Goal: Information Seeking & Learning: Learn about a topic

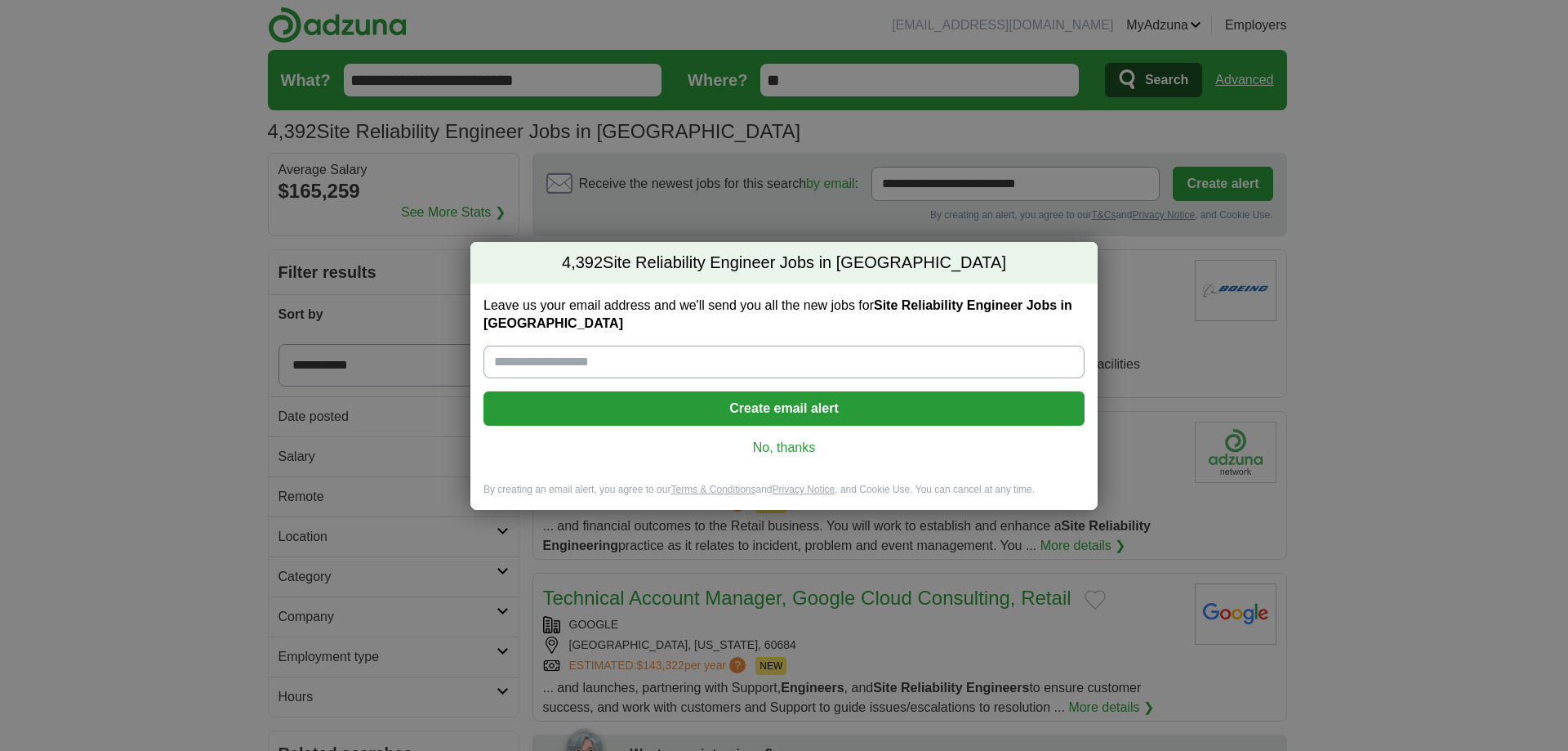
click at [771, 456] on link "No, thanks" at bounding box center [784, 447] width 575 height 18
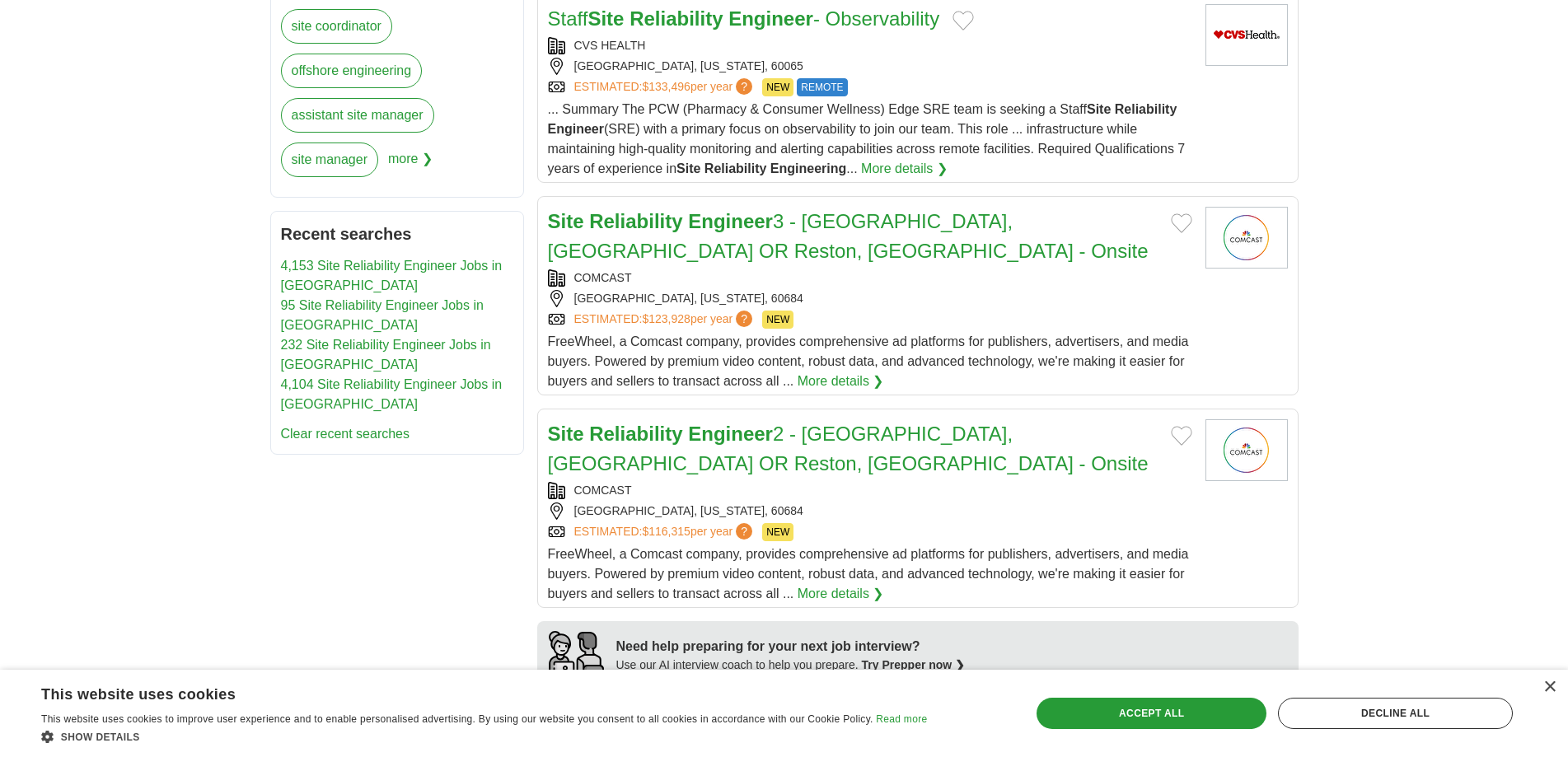
scroll to position [988, 0]
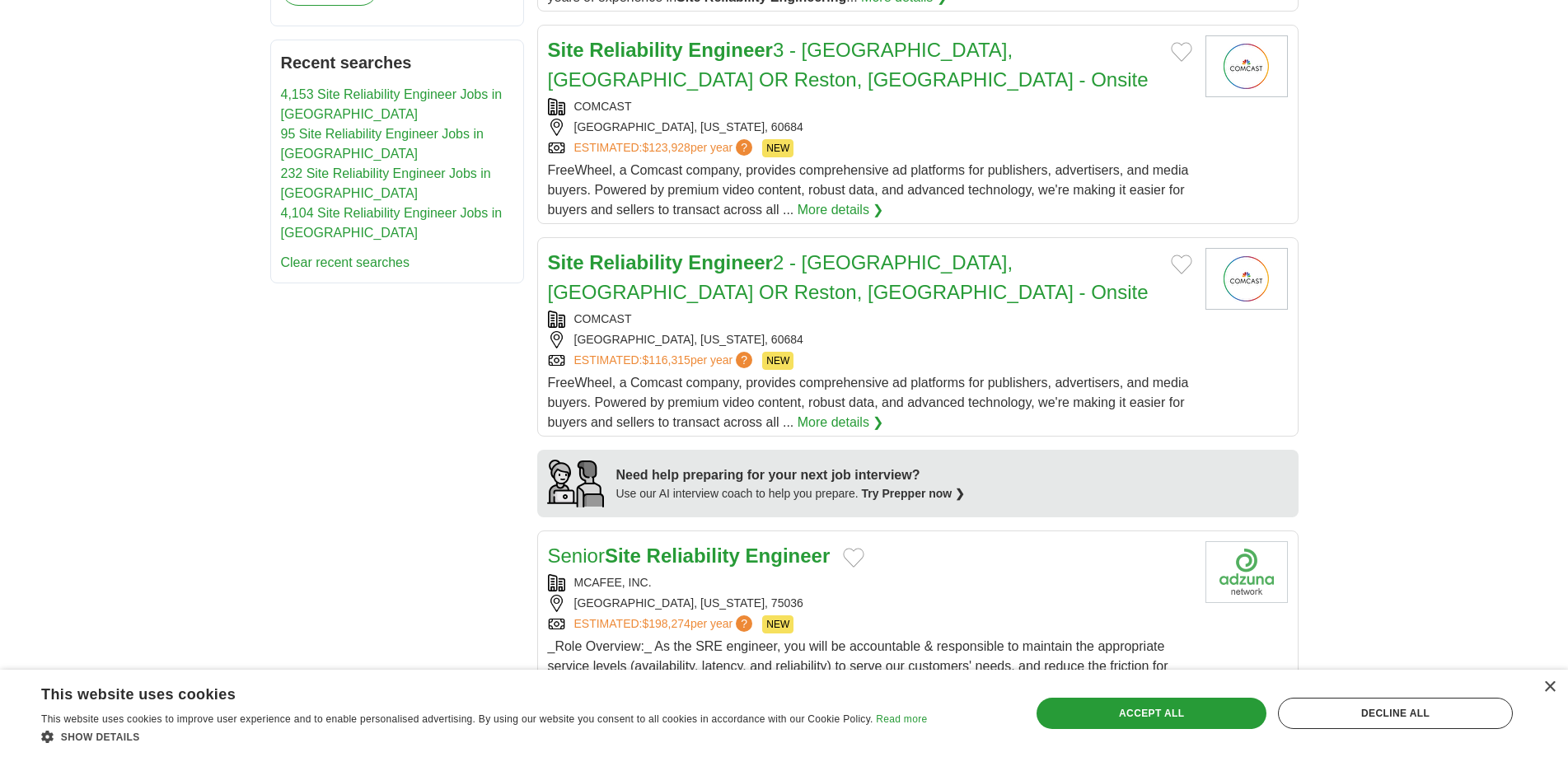
click at [728, 91] on link "Site Reliability Engineer 3 - Chicago, IL OR Reston, VA - Onsite" at bounding box center [848, 64] width 600 height 52
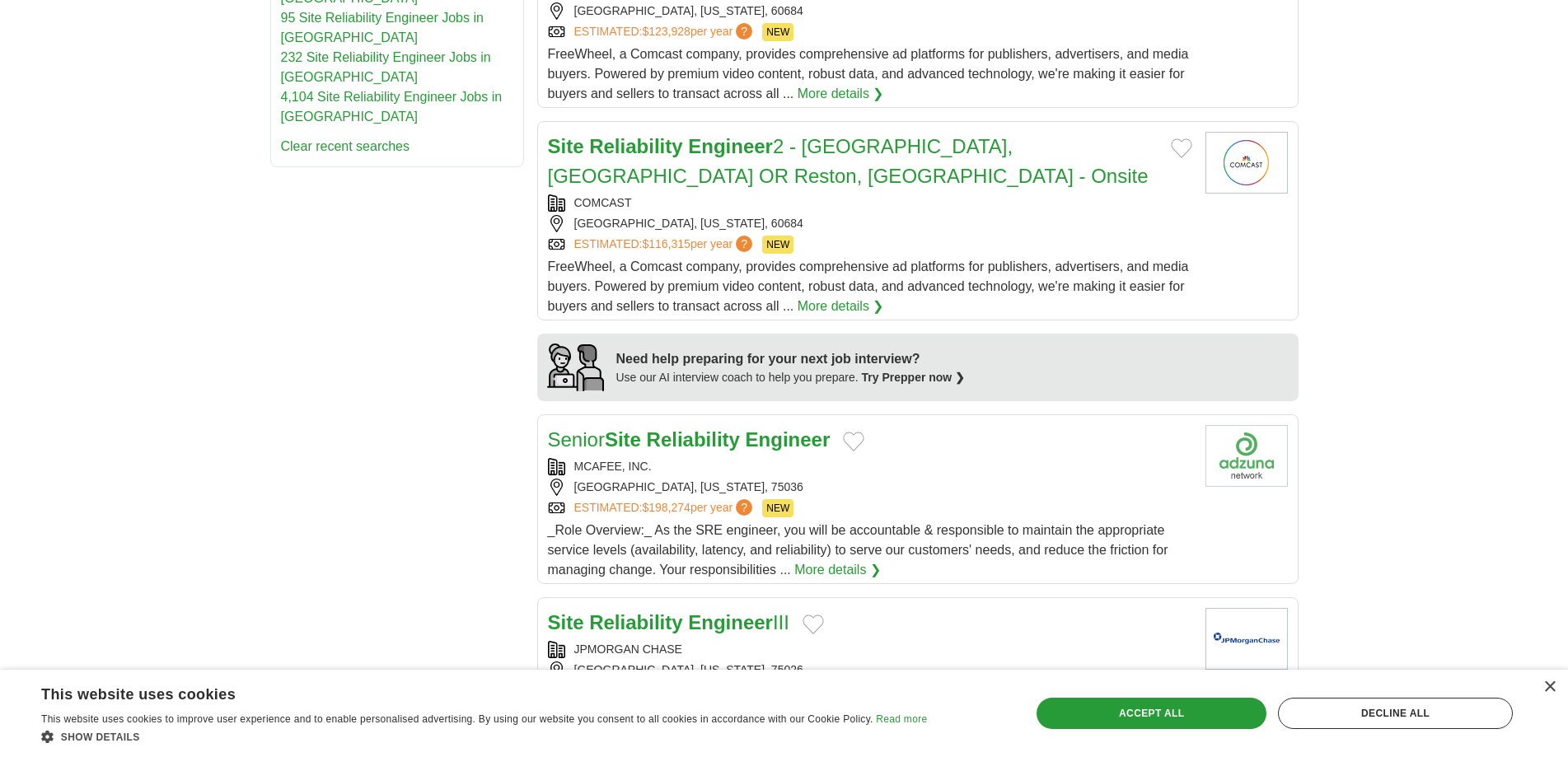
scroll to position [1235, 0]
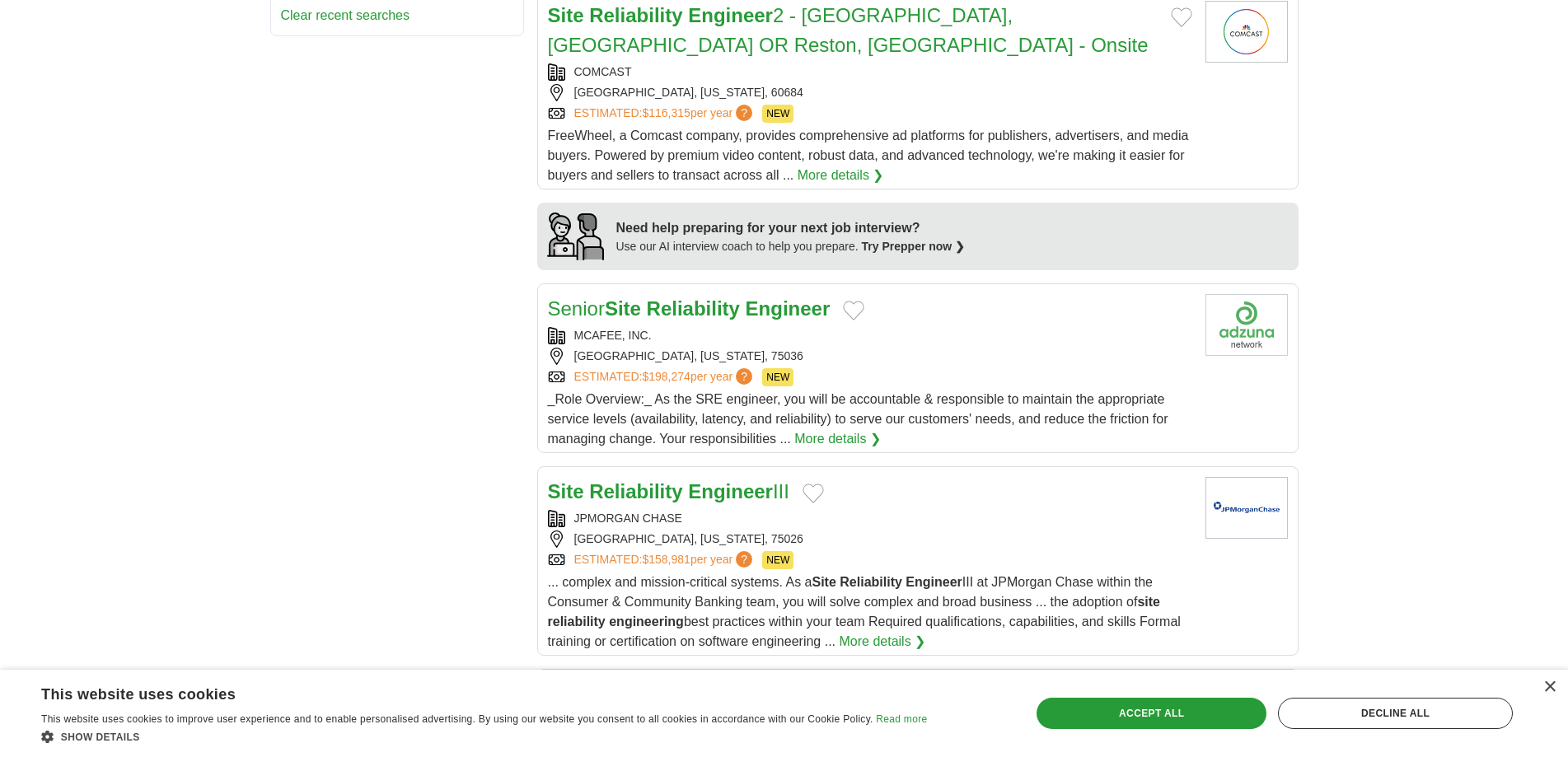
click at [745, 26] on strong "Engineer" at bounding box center [731, 14] width 85 height 22
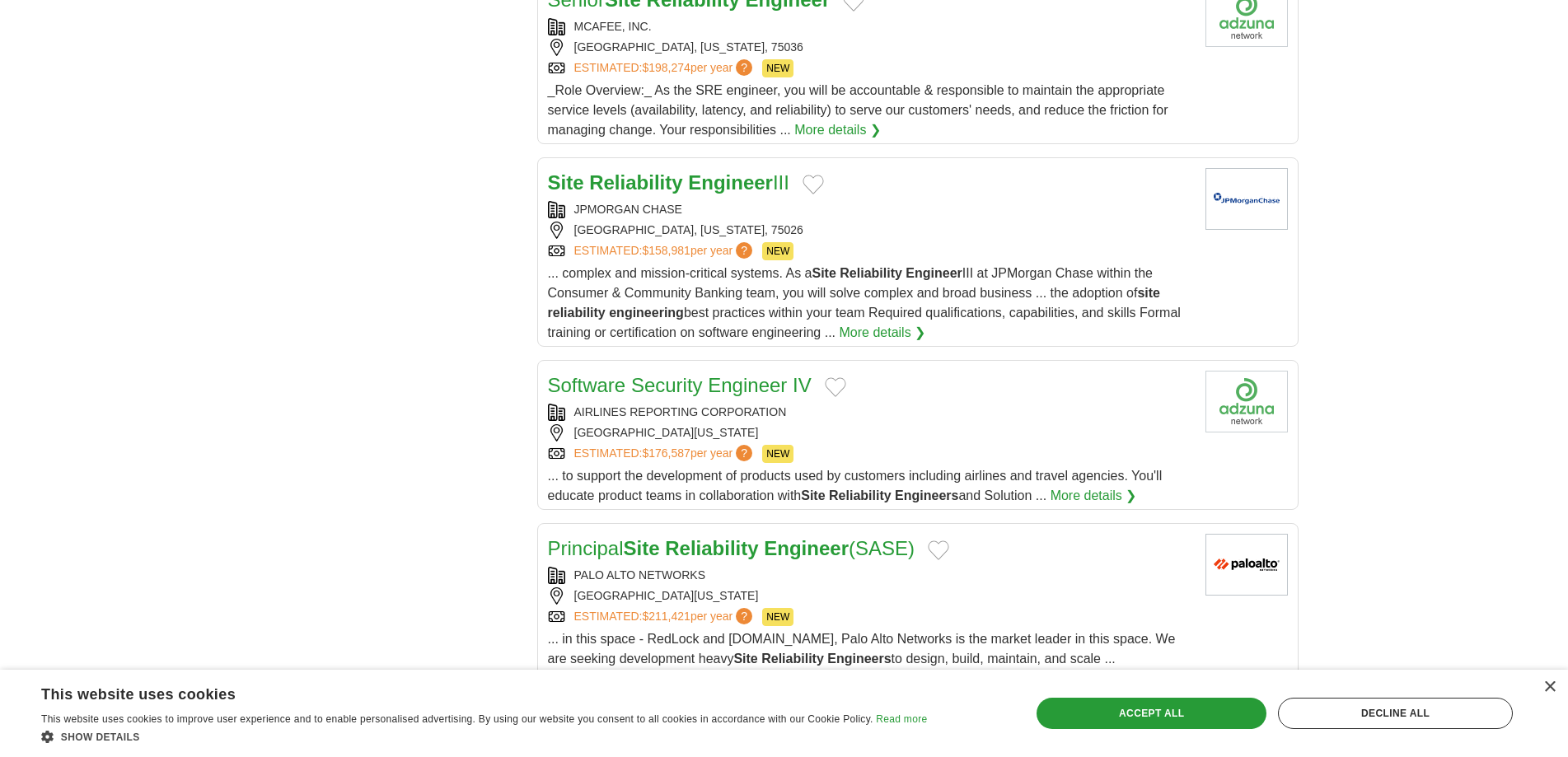
scroll to position [1564, 0]
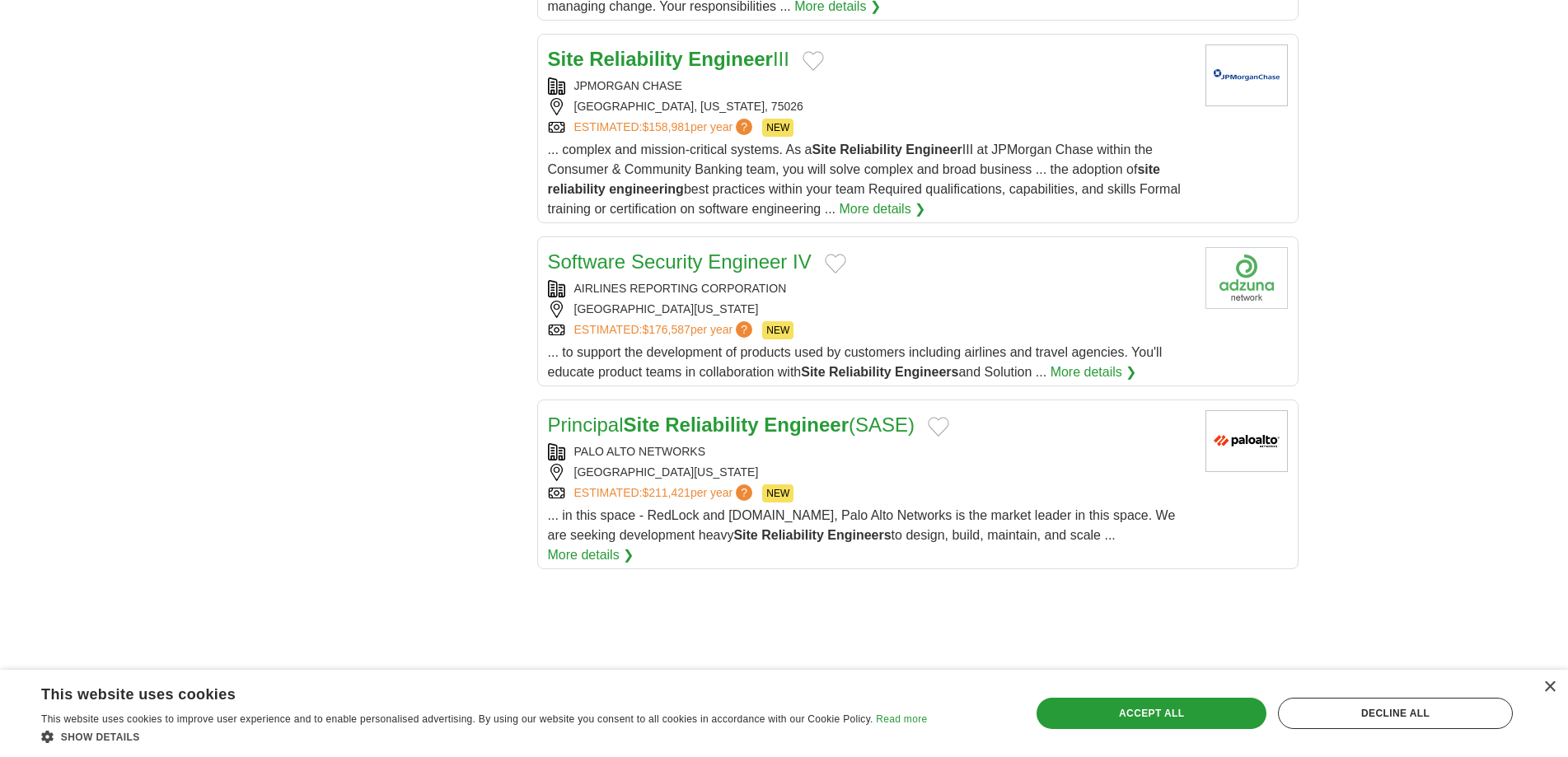
scroll to position [1811, 0]
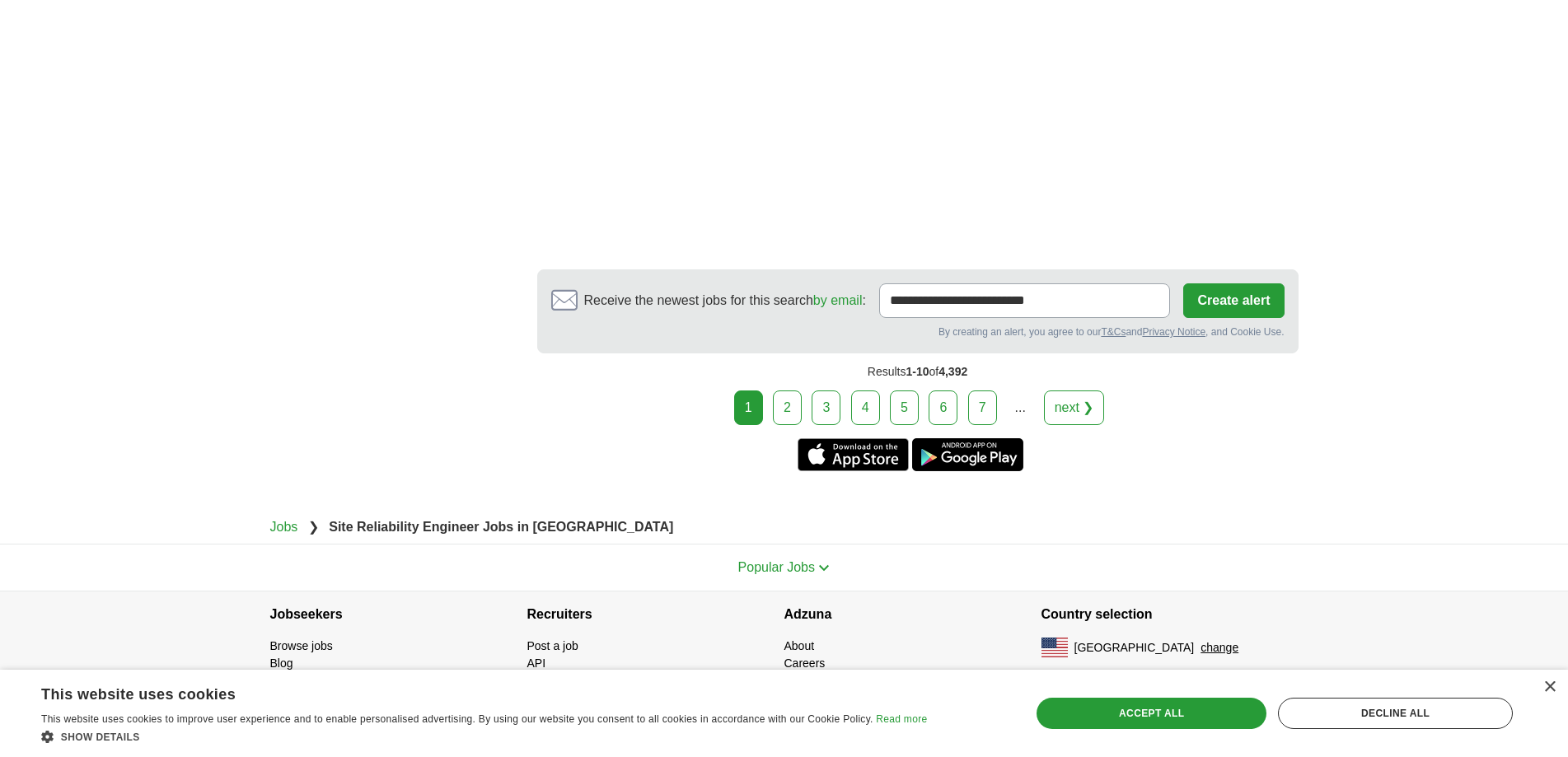
scroll to position [2470, 0]
click at [773, 425] on link "2" at bounding box center [787, 407] width 28 height 35
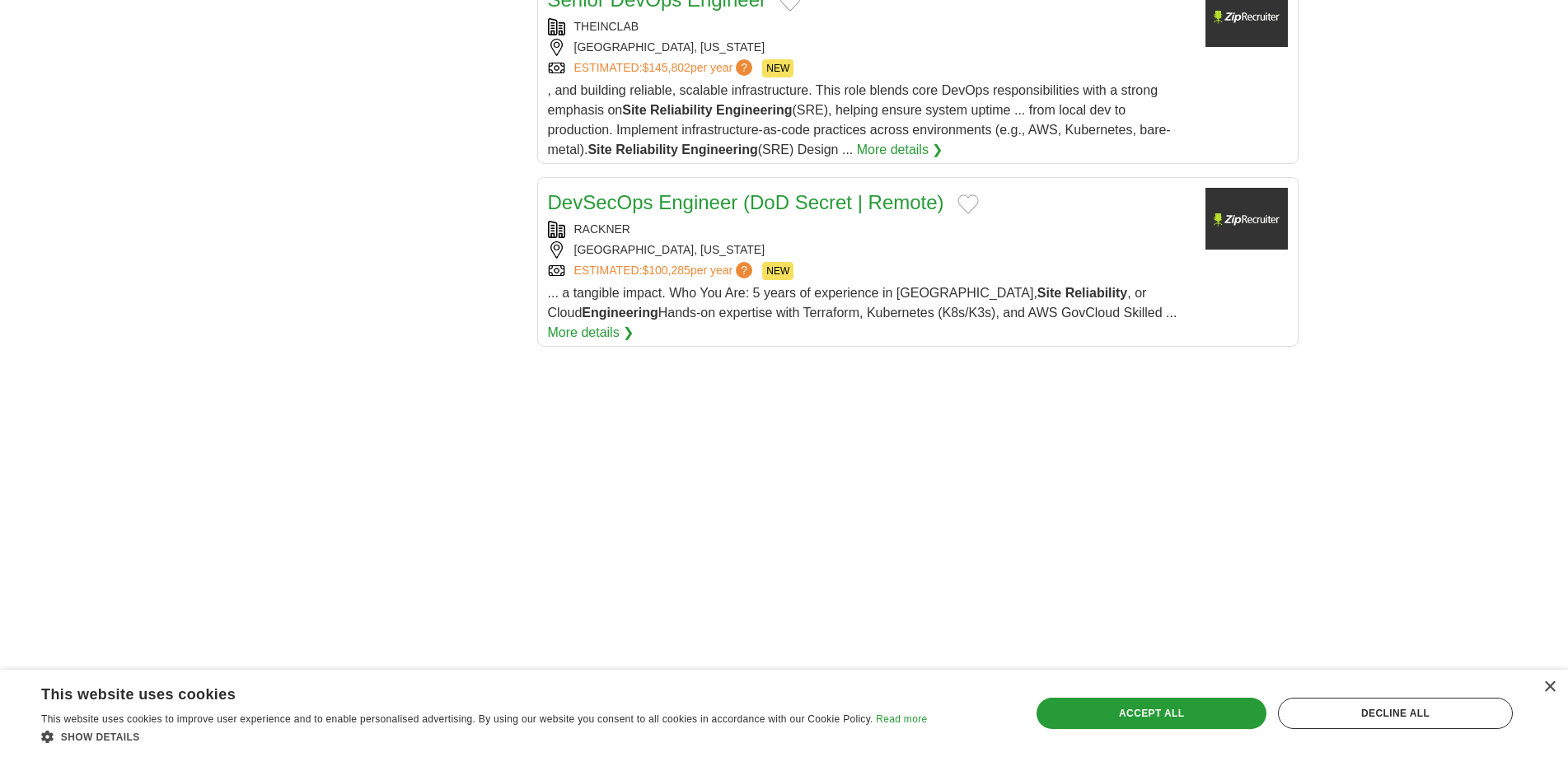
scroll to position [1811, 0]
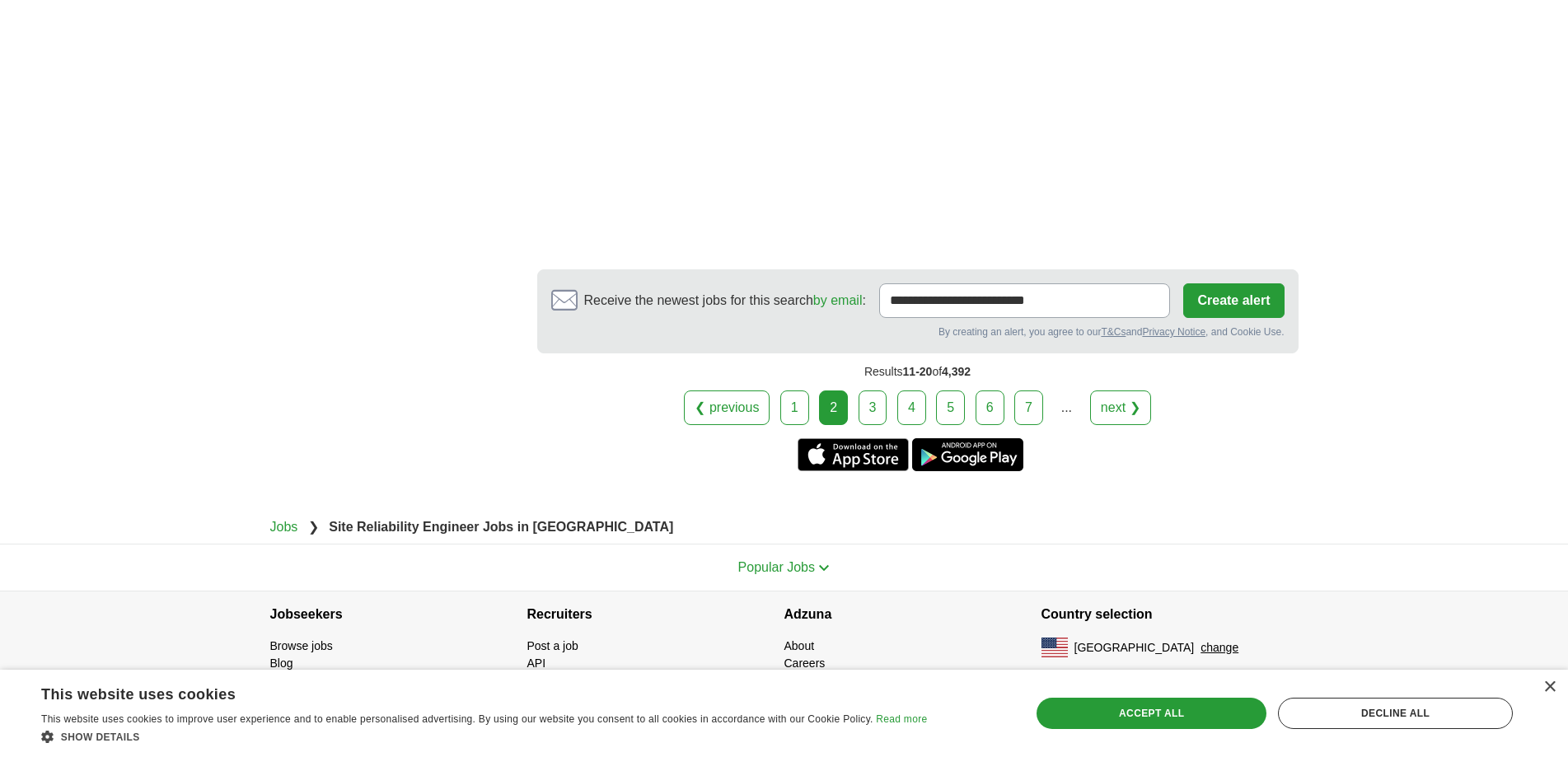
scroll to position [2881, 0]
click at [859, 425] on link "3" at bounding box center [873, 407] width 28 height 35
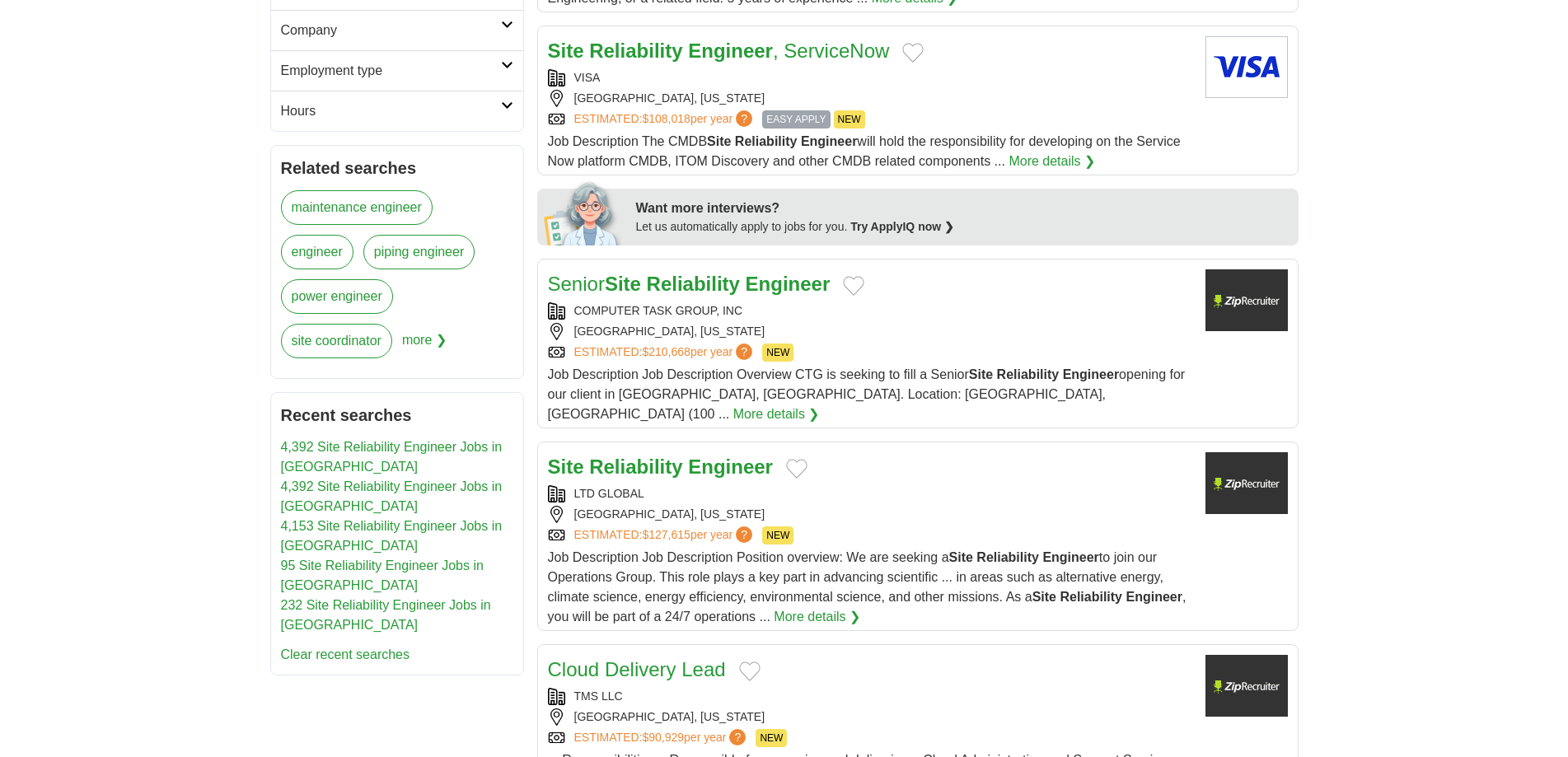
scroll to position [823, 0]
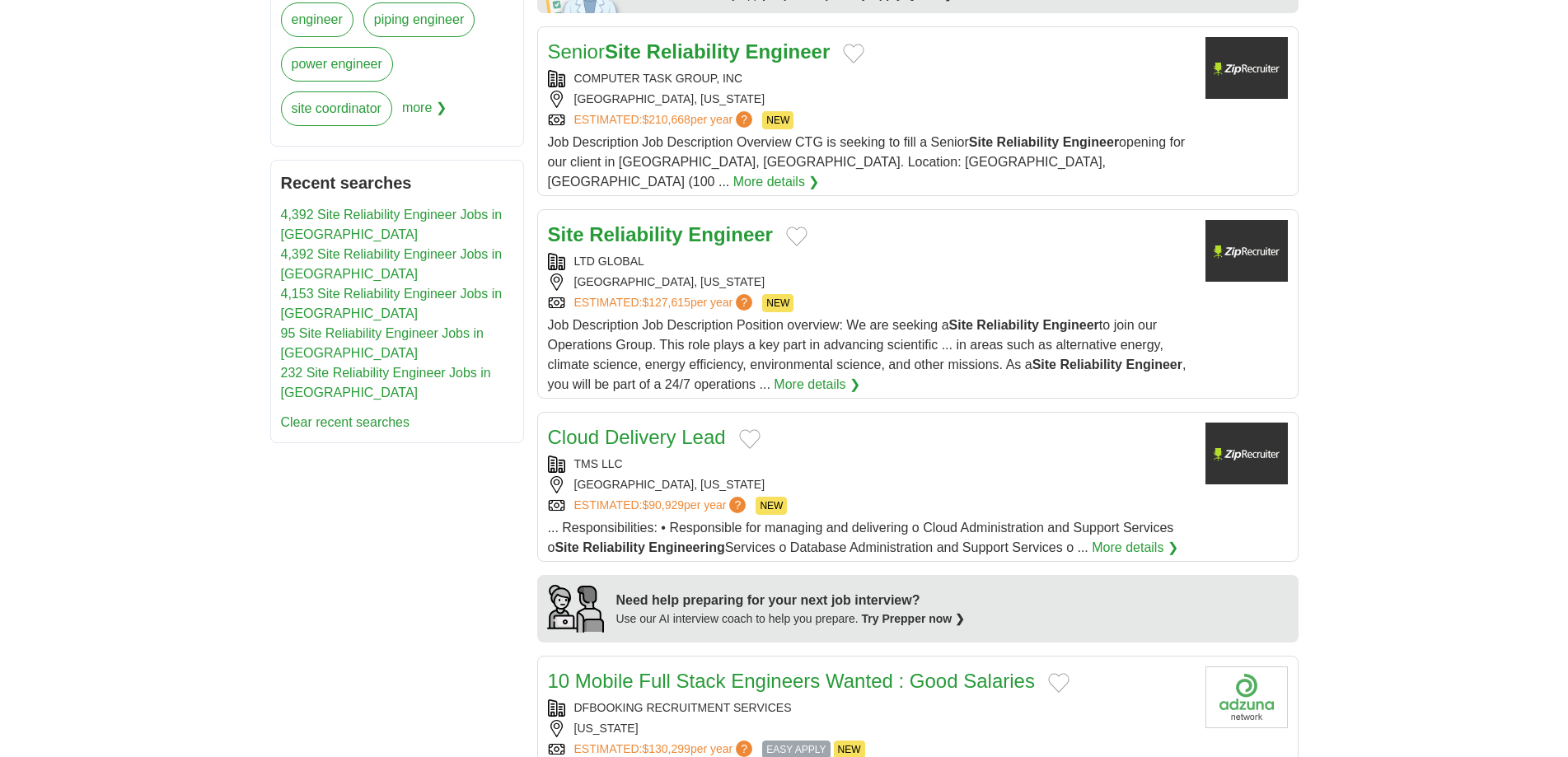
click at [739, 62] on strong "Reliability" at bounding box center [693, 51] width 93 height 22
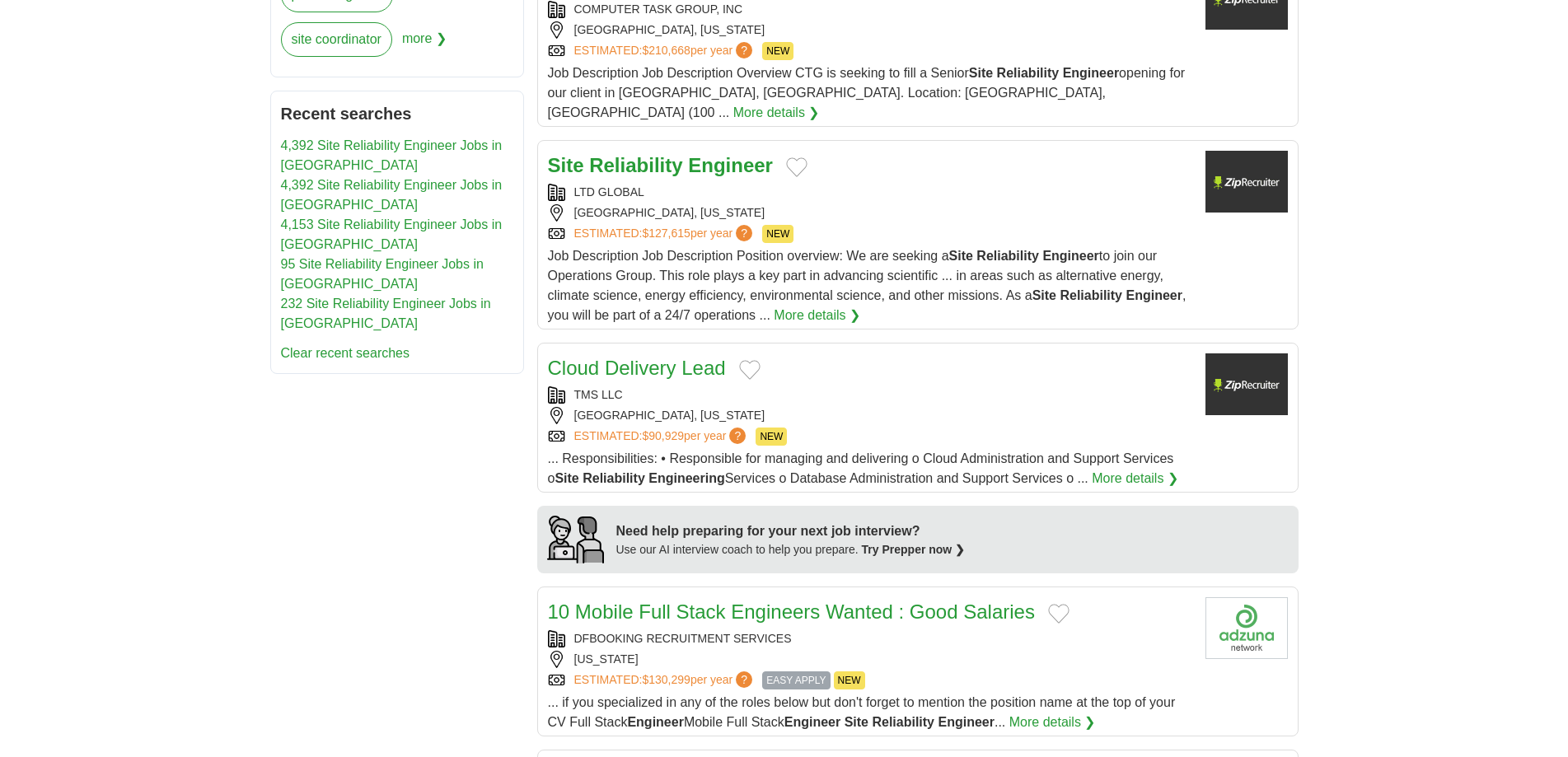
scroll to position [1070, 0]
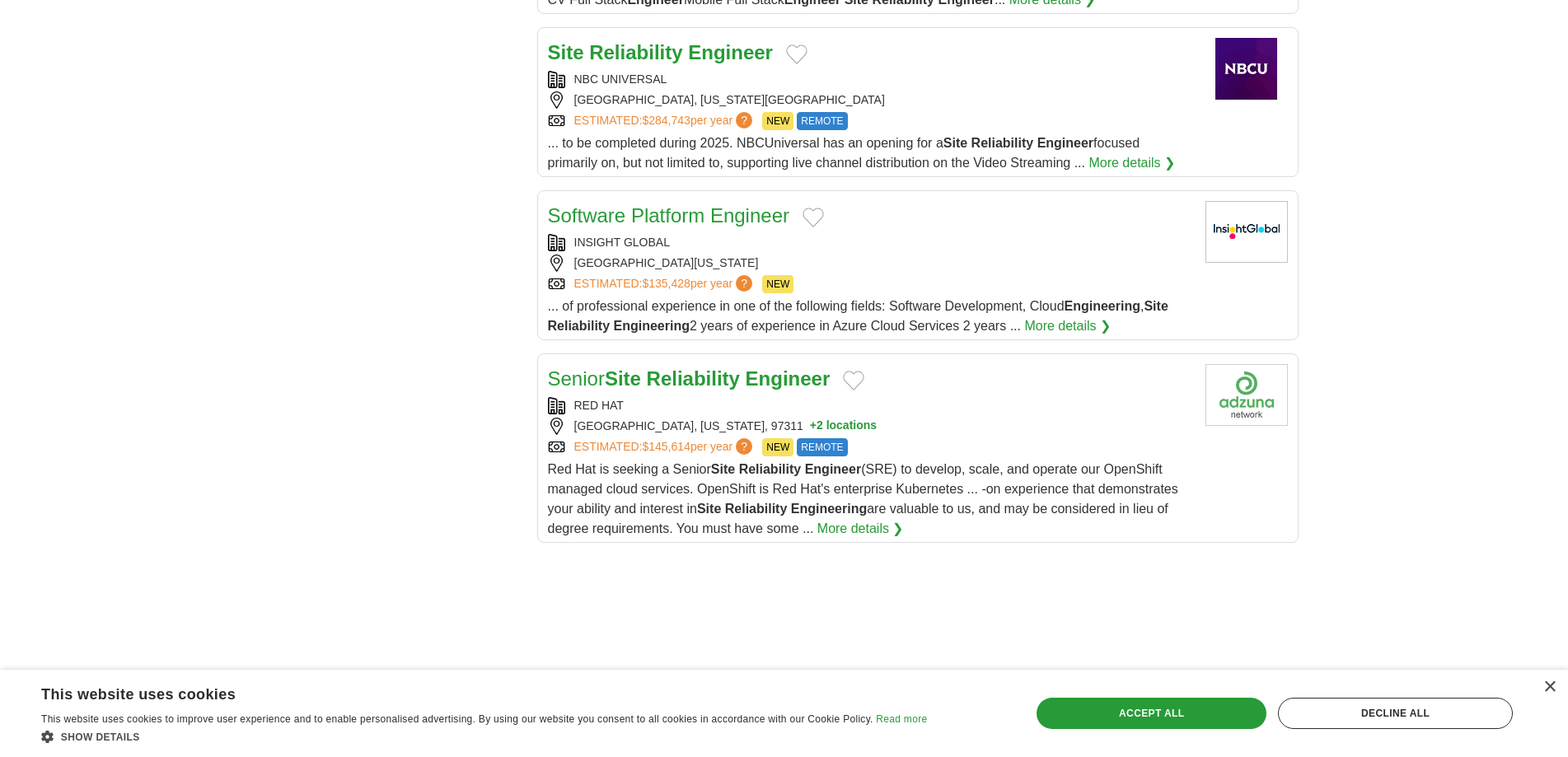
scroll to position [1811, 0]
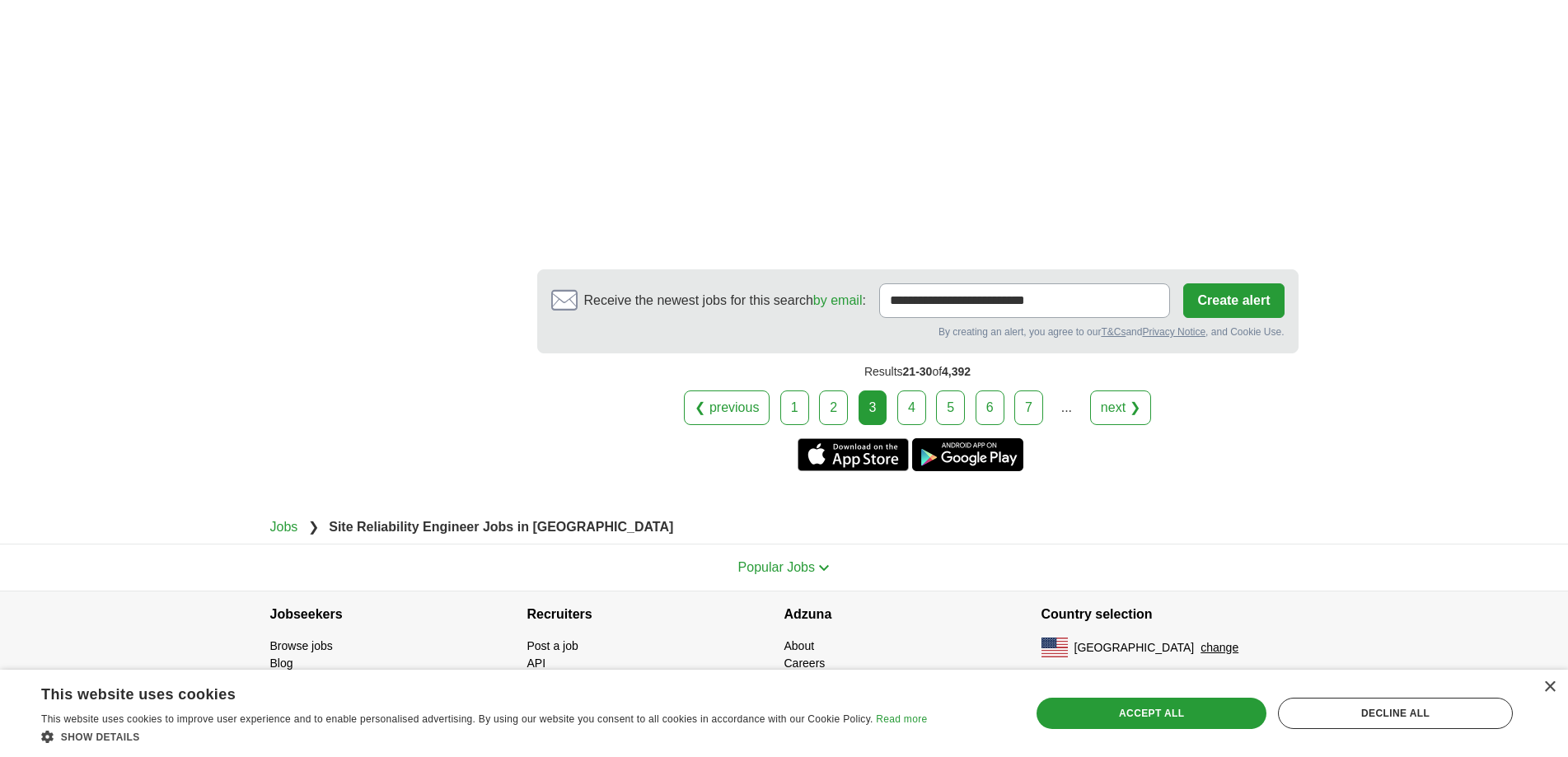
scroll to position [2387, 0]
click at [898, 425] on link "4" at bounding box center [912, 407] width 28 height 35
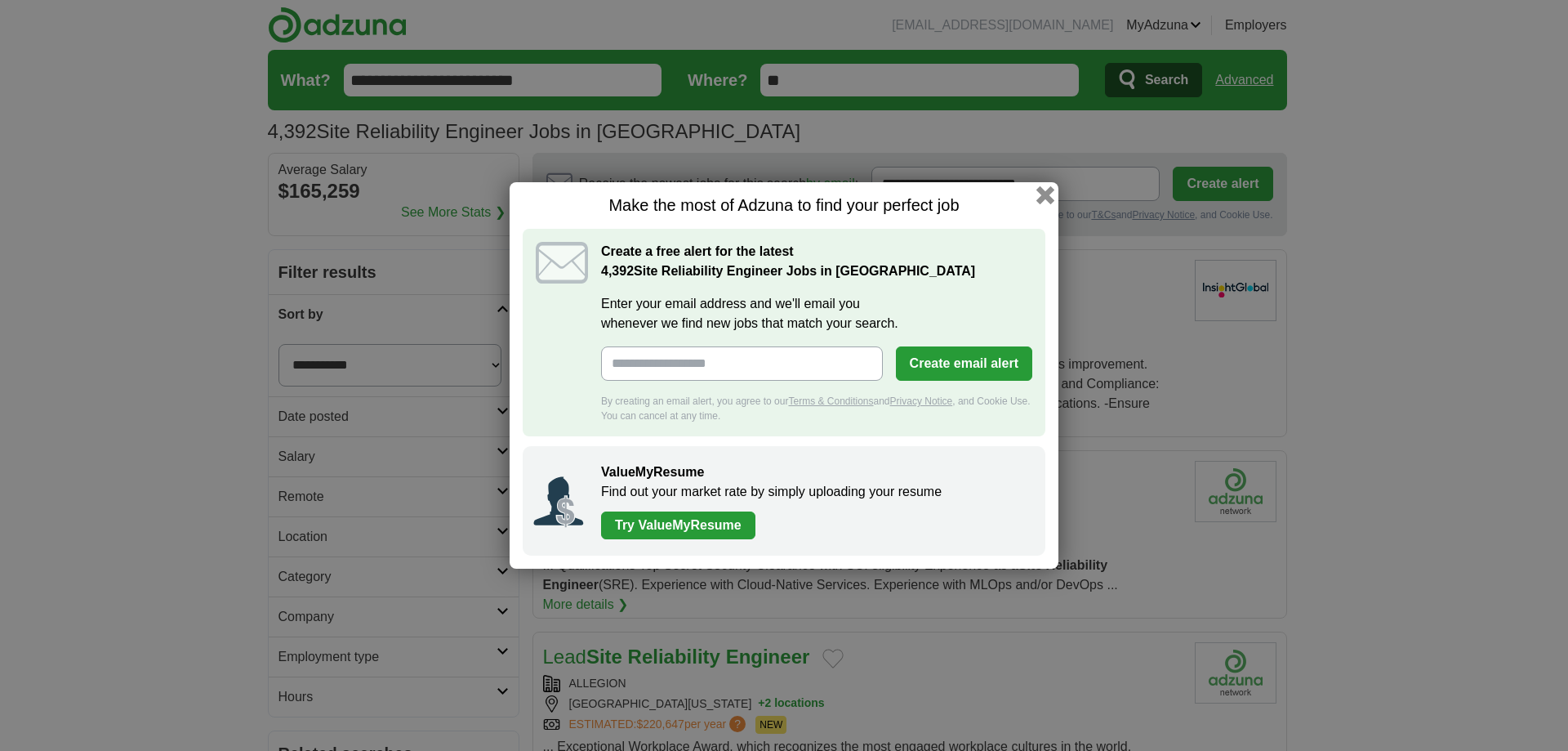
click at [1054, 186] on button "button" at bounding box center [1044, 194] width 18 height 18
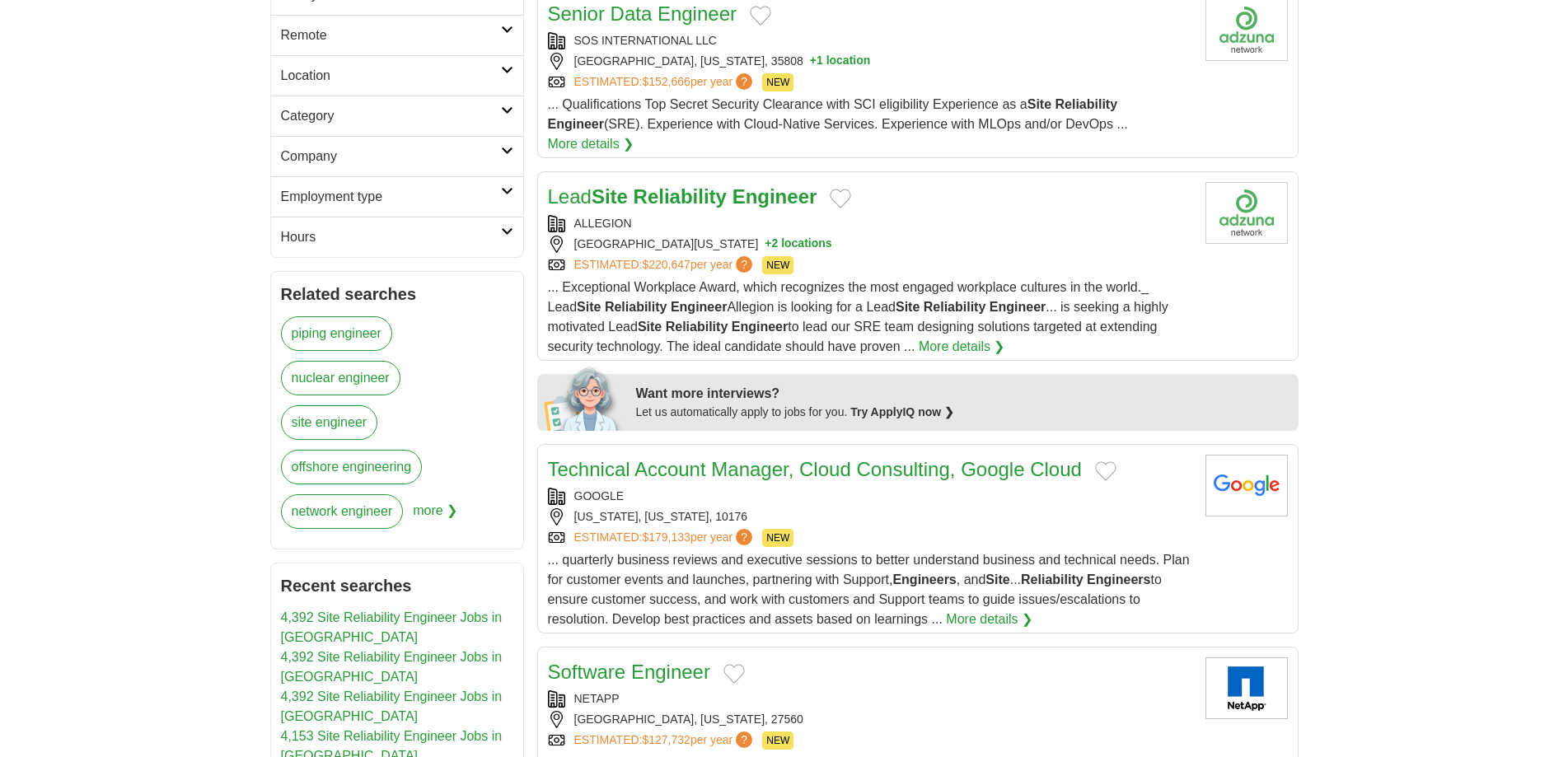
scroll to position [494, 0]
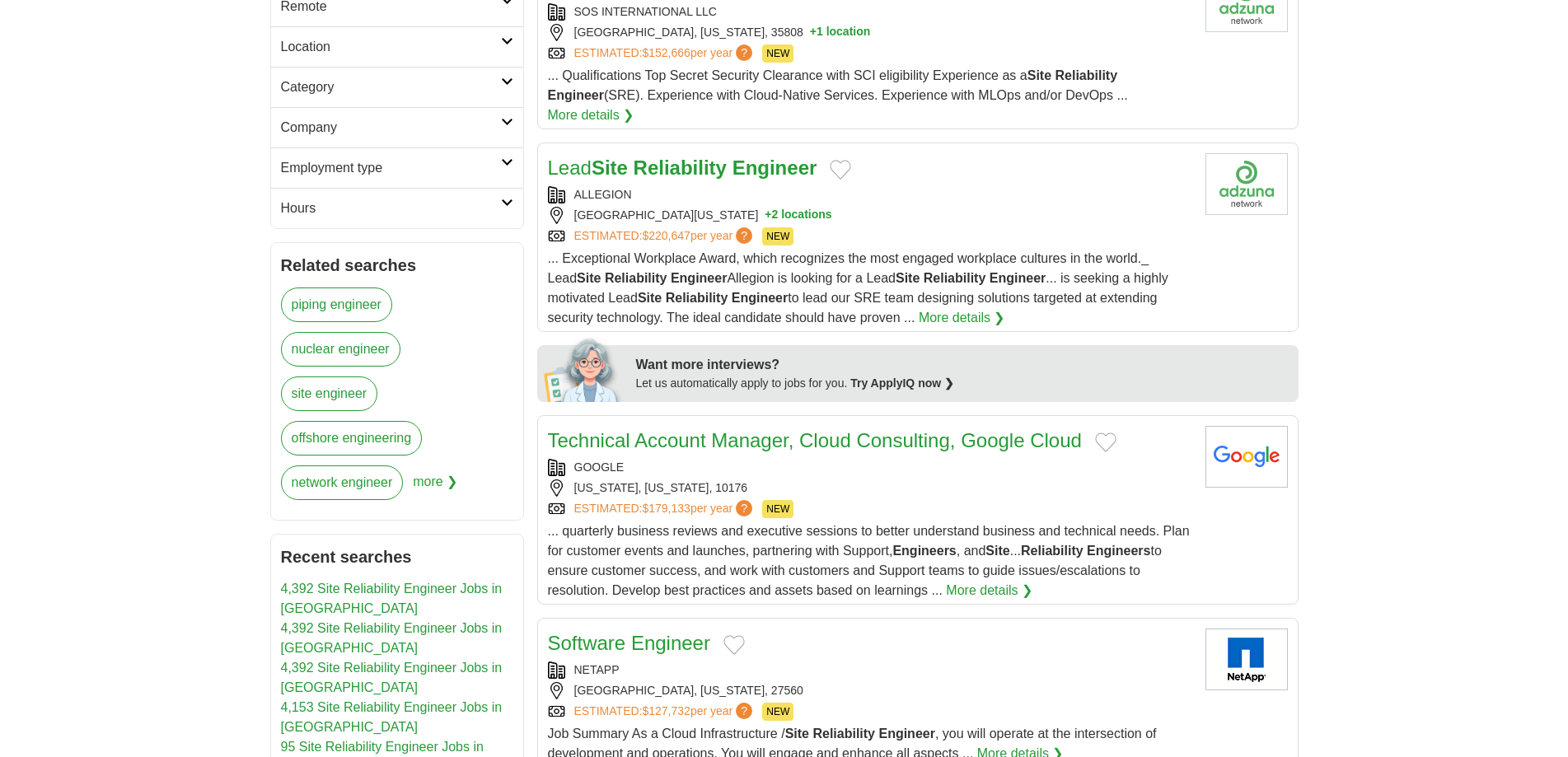
click at [726, 179] on strong "Reliability" at bounding box center [680, 167] width 93 height 22
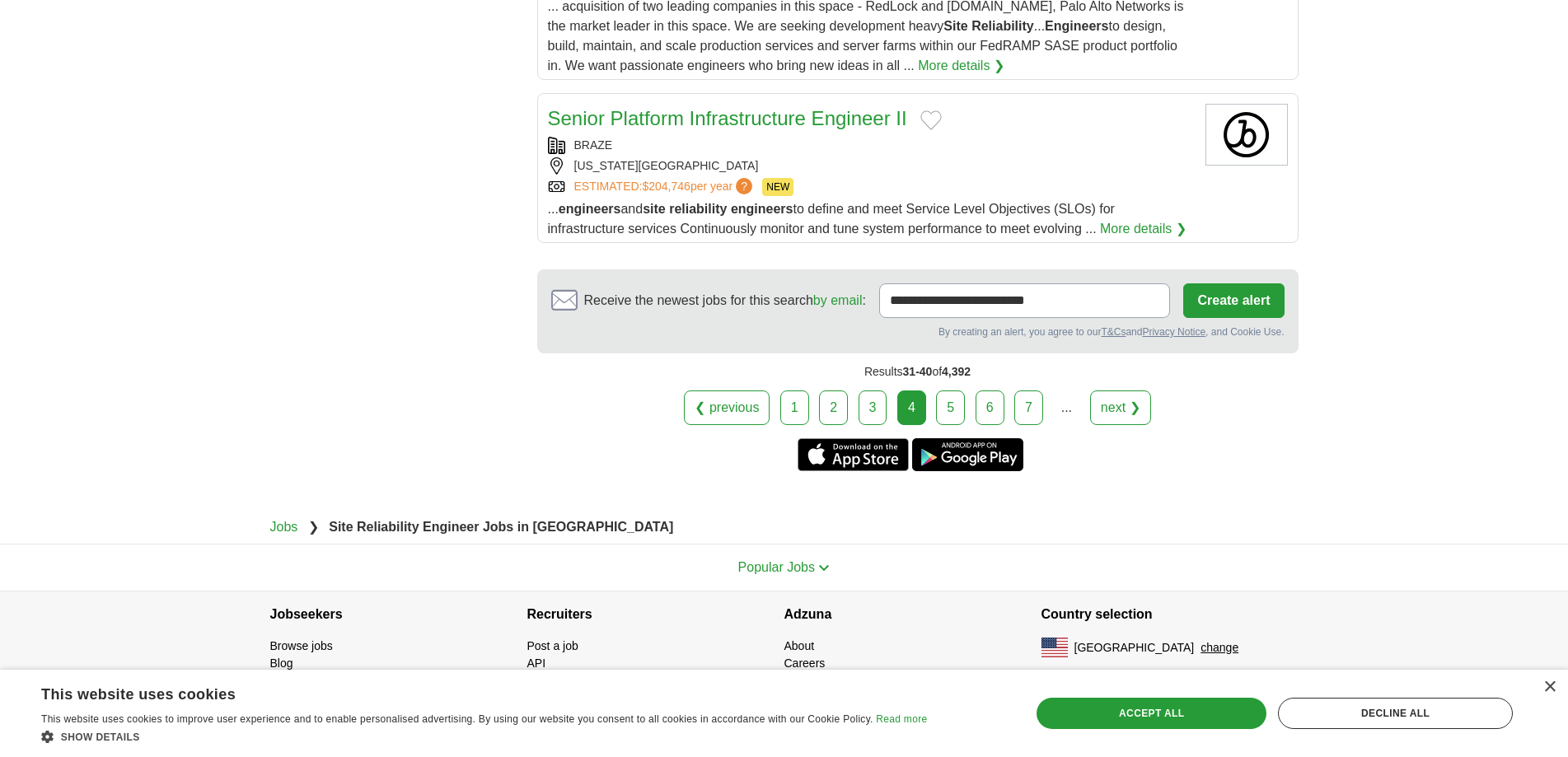
scroll to position [2058, 0]
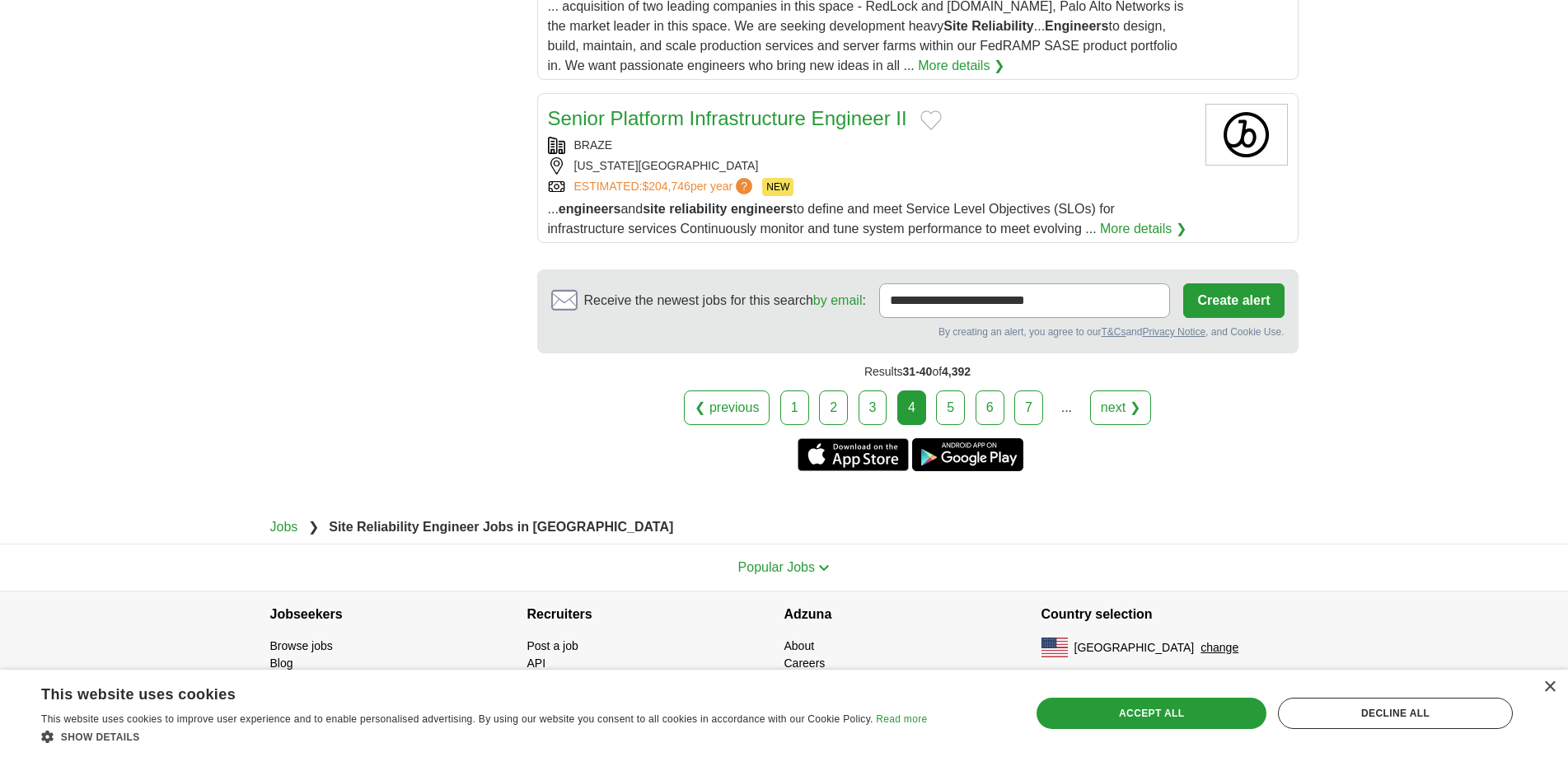
click at [954, 425] on link "5" at bounding box center [950, 407] width 28 height 35
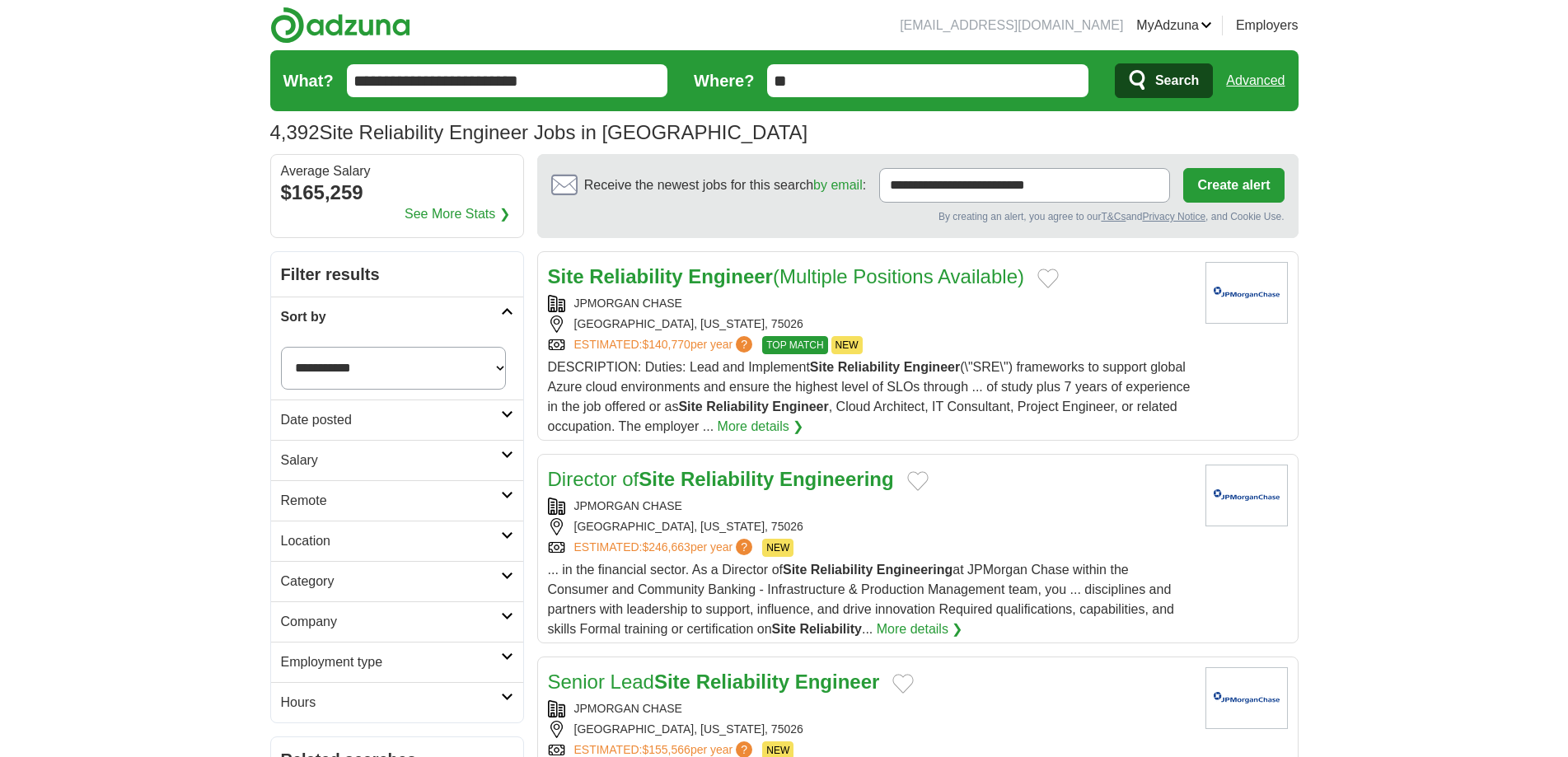
click at [739, 288] on strong "Engineer" at bounding box center [731, 275] width 85 height 22
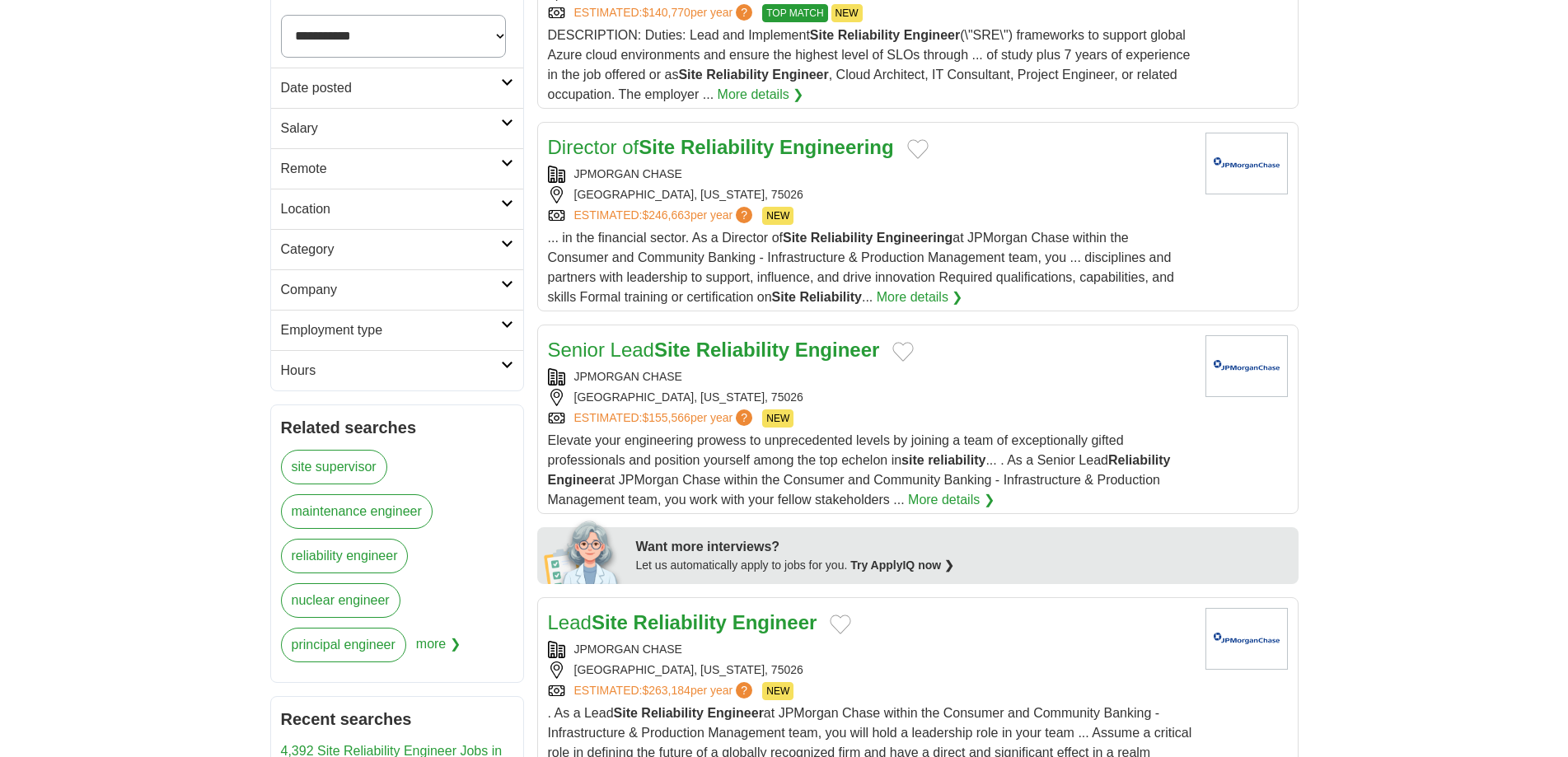
scroll to position [494, 0]
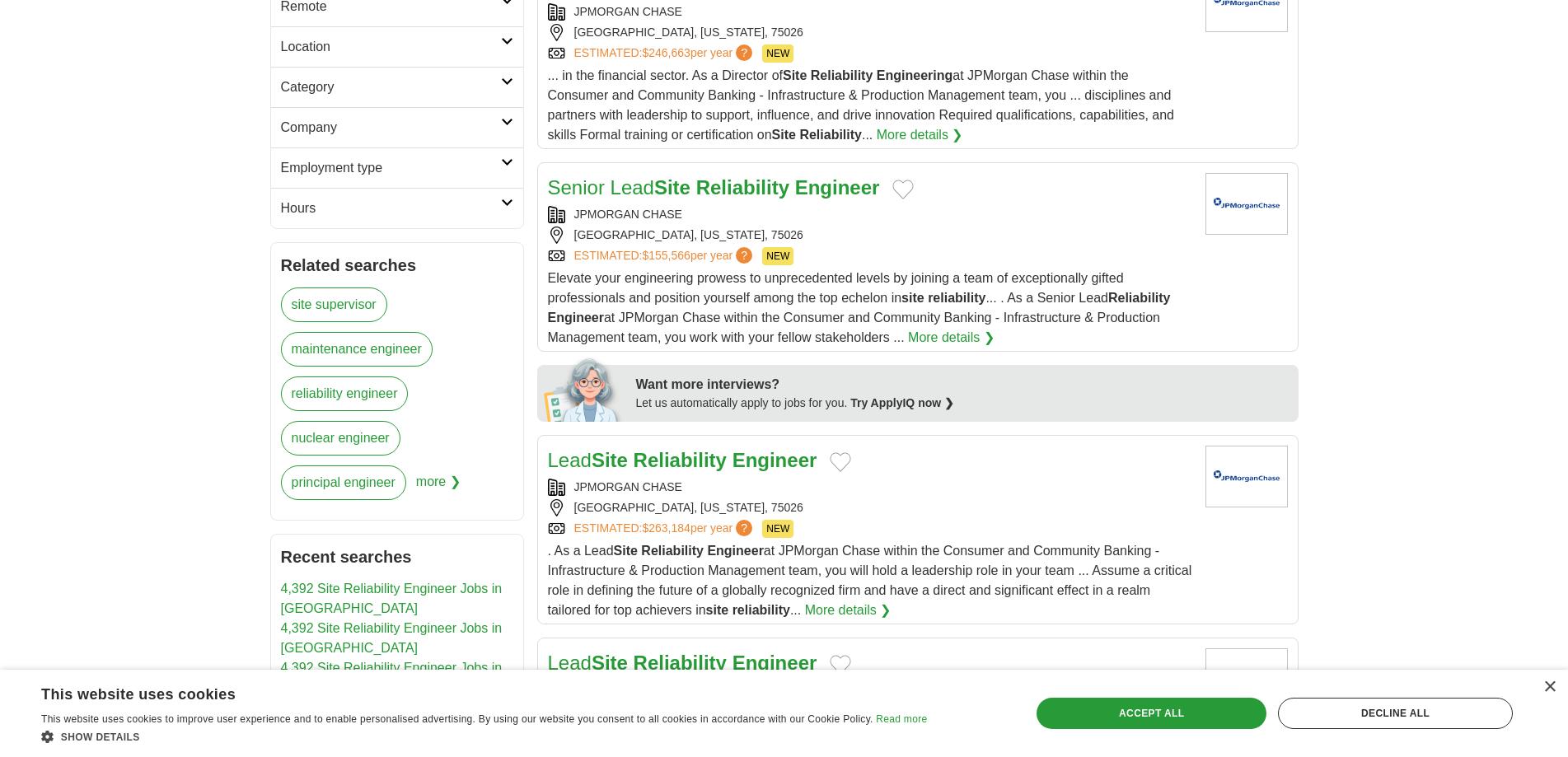
click at [744, 199] on link "Senior Lead Site Reliability Engineer" at bounding box center [714, 186] width 332 height 22
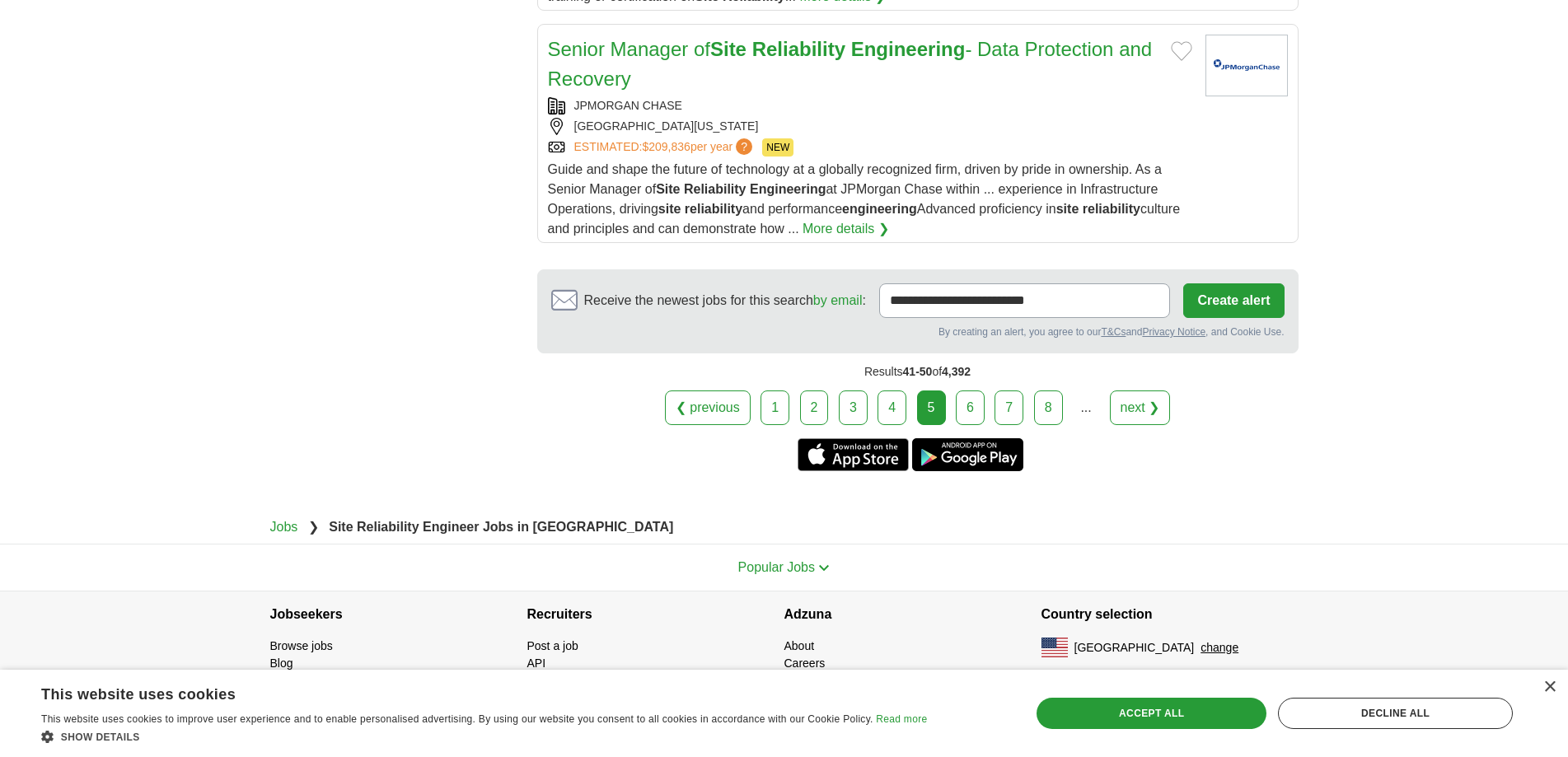
scroll to position [3046, 0]
click at [985, 425] on link "6" at bounding box center [970, 407] width 28 height 35
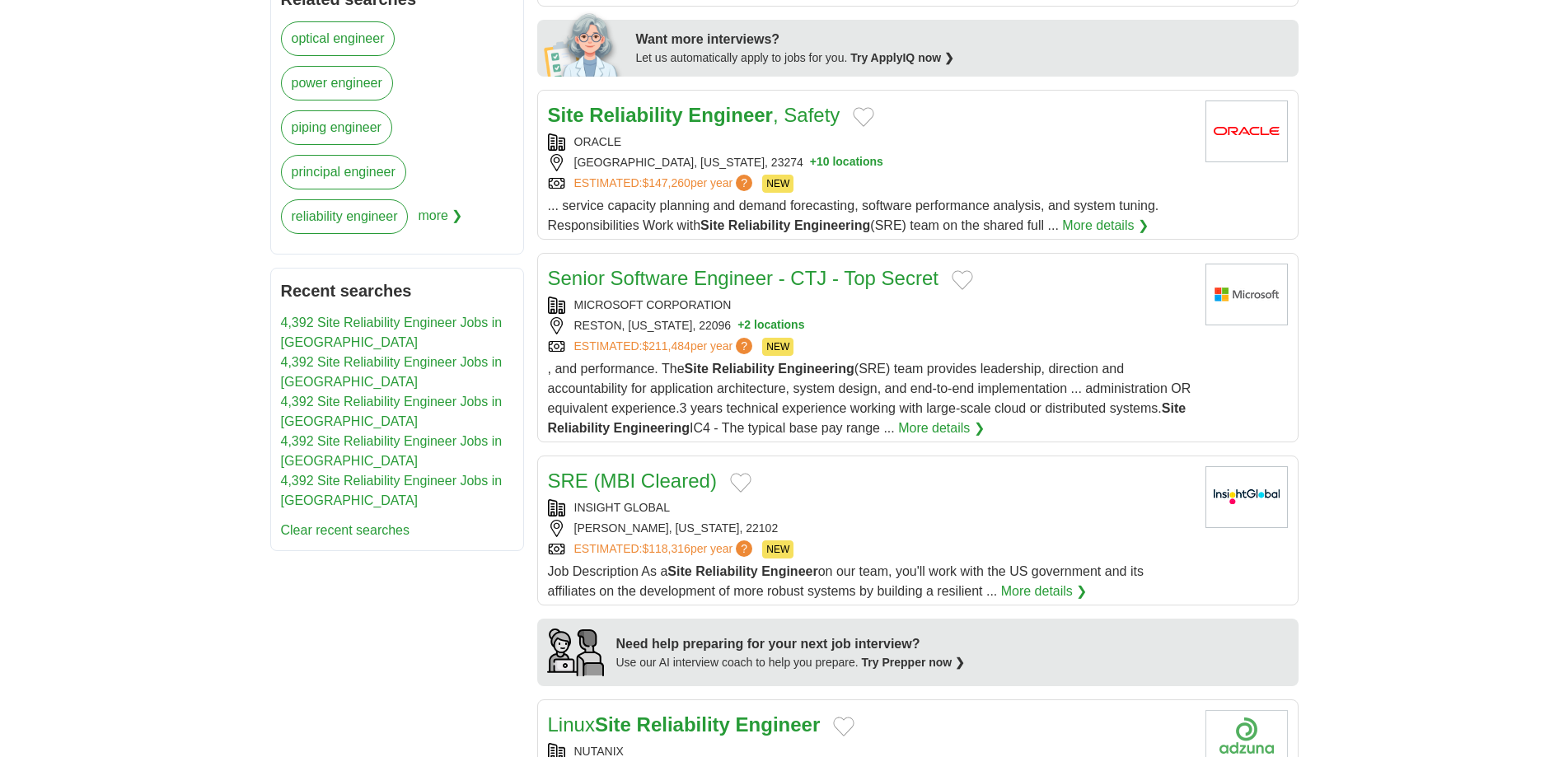
scroll to position [823, 0]
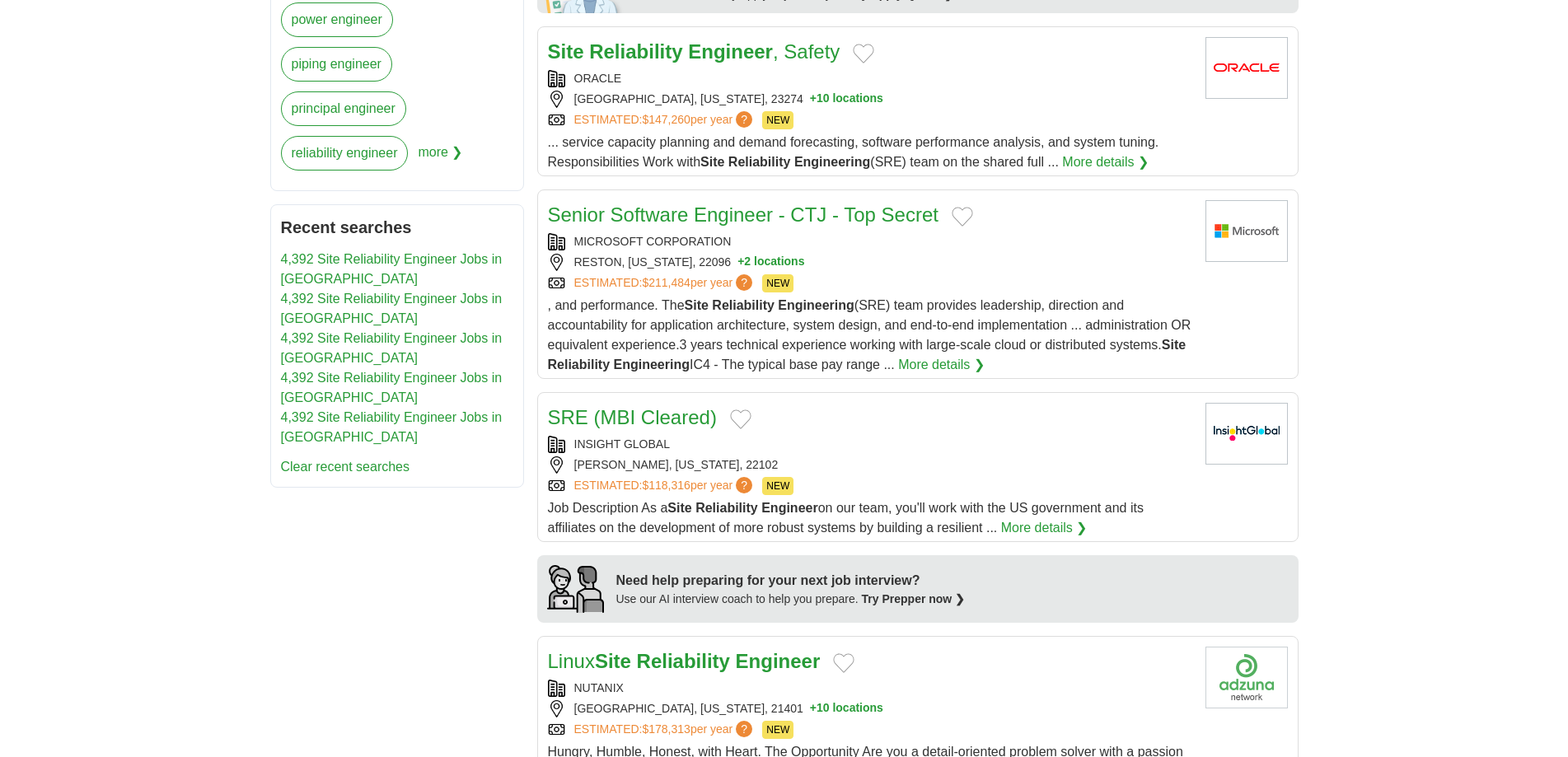
click at [773, 62] on strong "Engineer" at bounding box center [731, 51] width 85 height 22
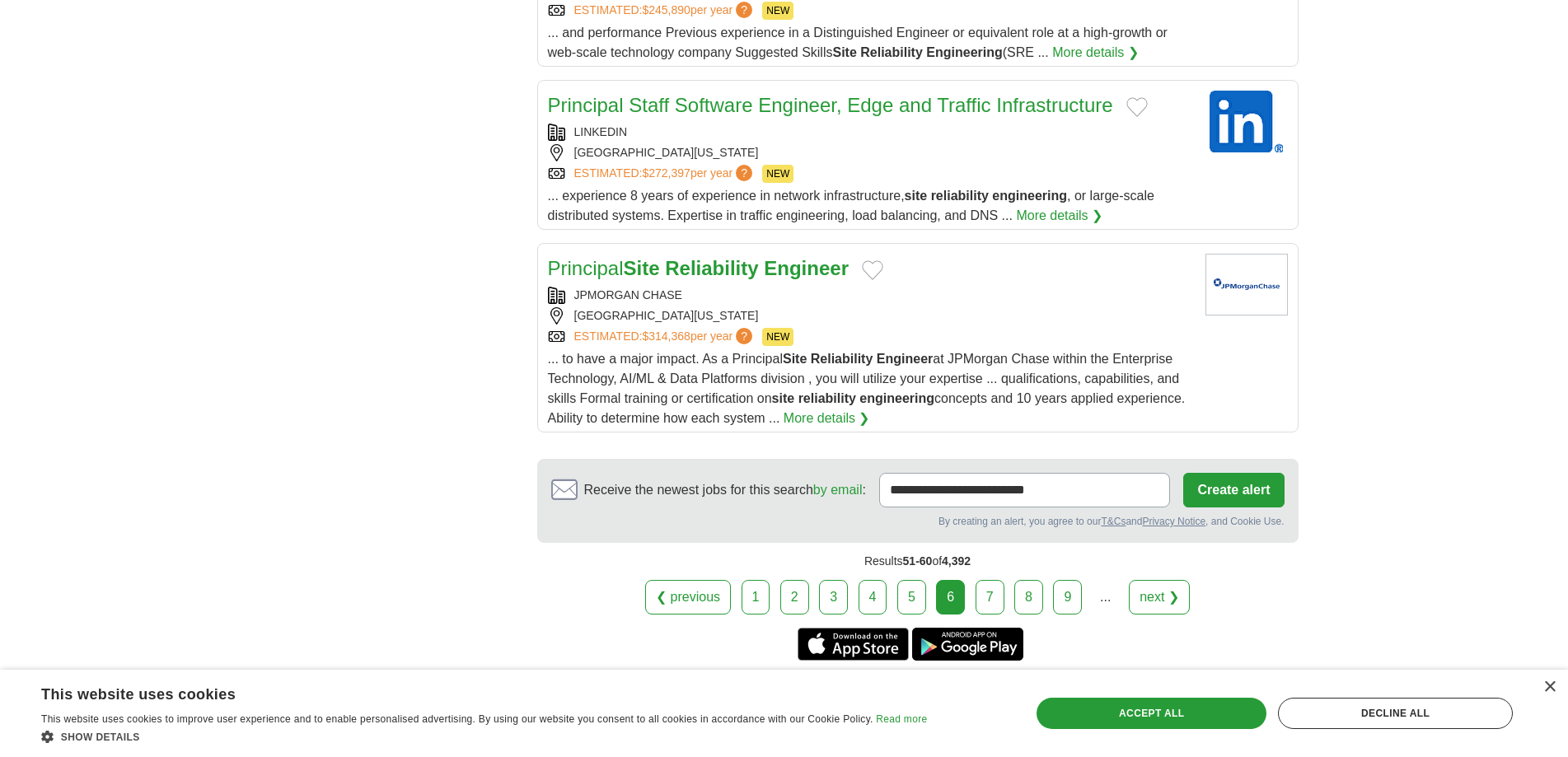
scroll to position [1729, 0]
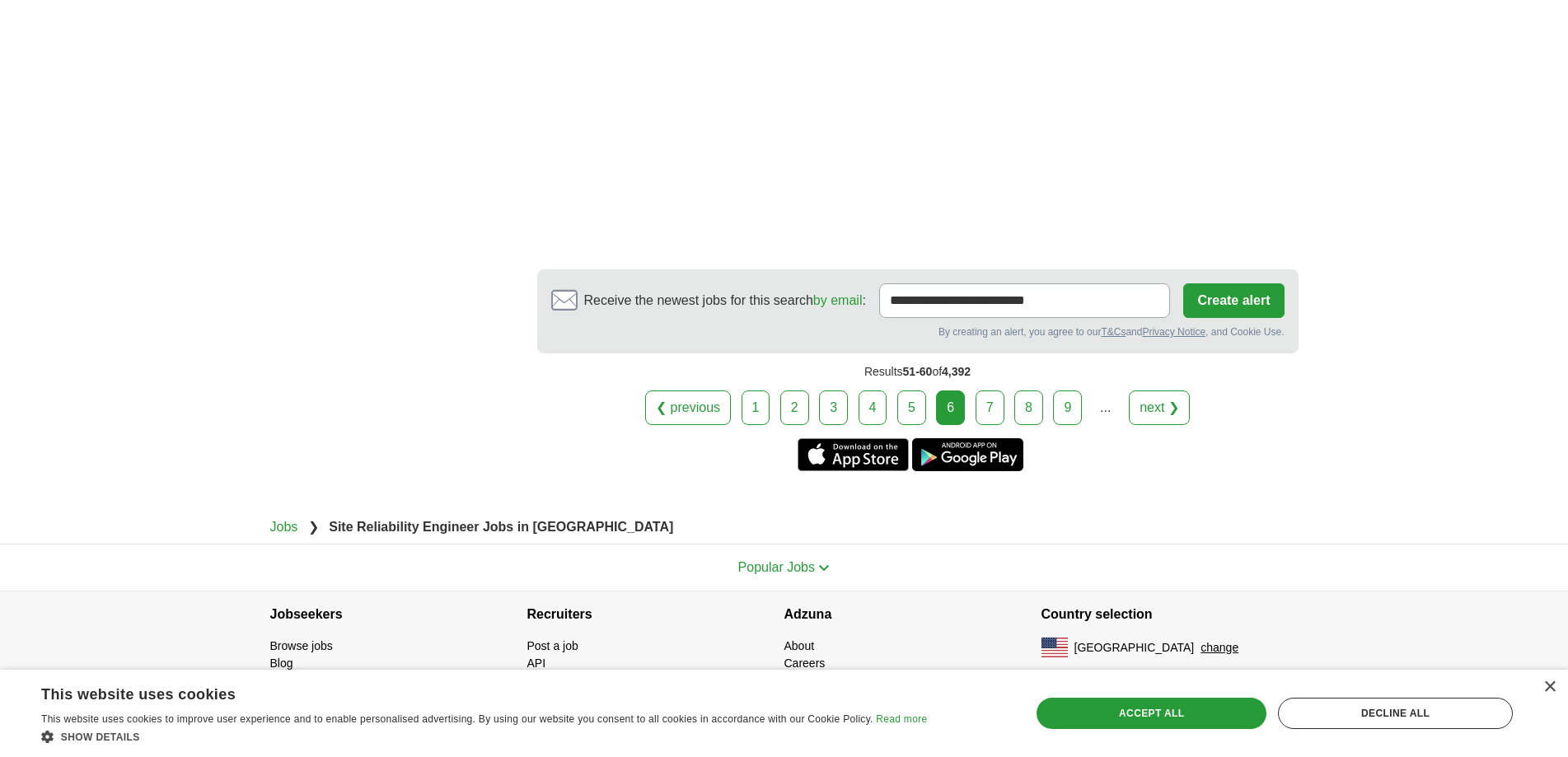
scroll to position [2799, 0]
click at [1005, 425] on link "7" at bounding box center [989, 407] width 28 height 35
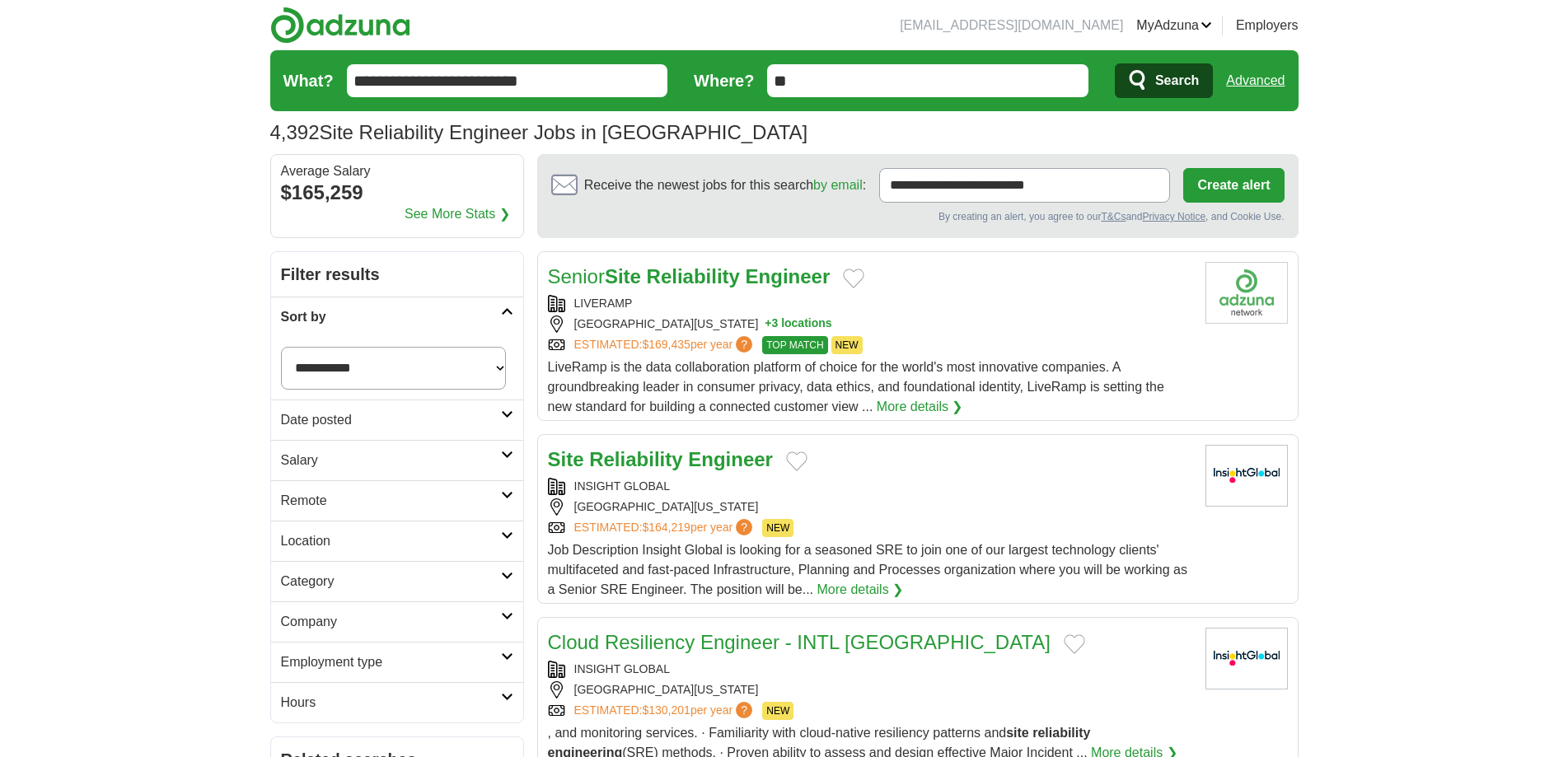
click at [739, 288] on strong "Reliability" at bounding box center [693, 275] width 93 height 22
click at [682, 470] on strong "Reliability" at bounding box center [635, 458] width 93 height 22
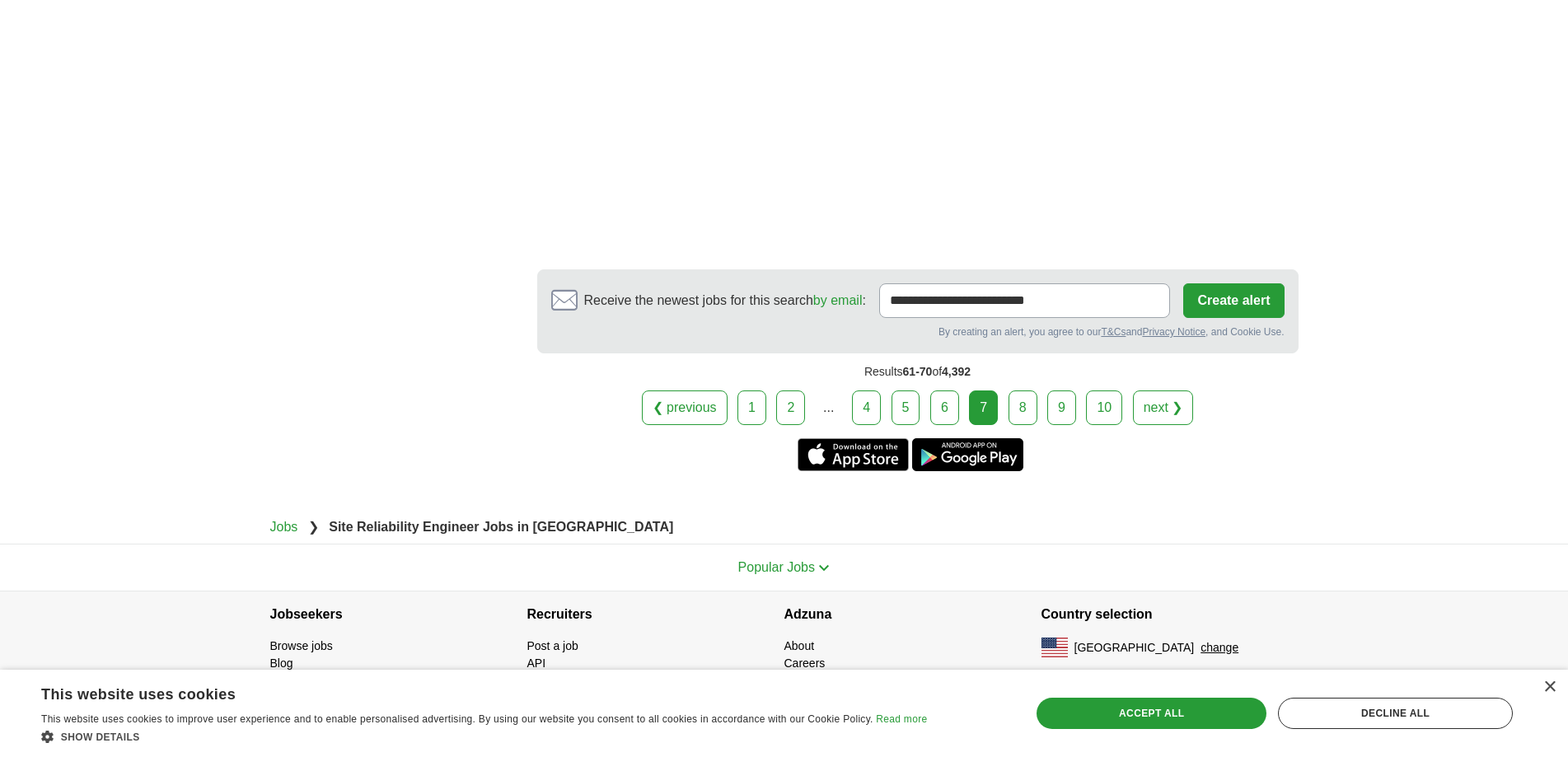
scroll to position [2881, 0]
click at [1037, 425] on link "8" at bounding box center [1023, 407] width 28 height 35
